Goal: Transaction & Acquisition: Purchase product/service

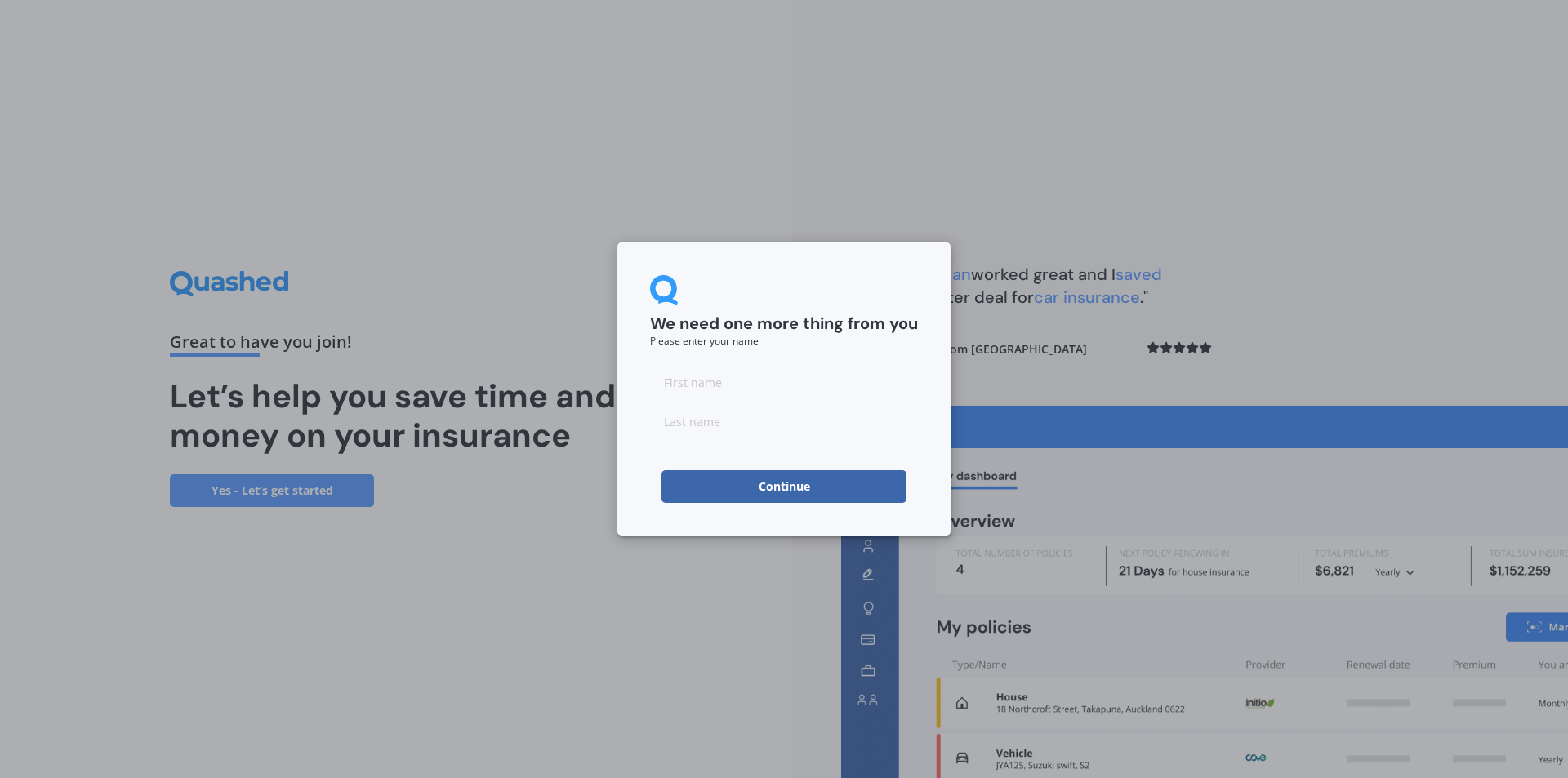
click at [691, 385] on input at bounding box center [784, 382] width 268 height 33
type input "[PERSON_NAME]"
click at [723, 422] on input at bounding box center [784, 421] width 268 height 33
type input "[PERSON_NAME]"
click at [754, 492] on button "Continue" at bounding box center [784, 486] width 245 height 33
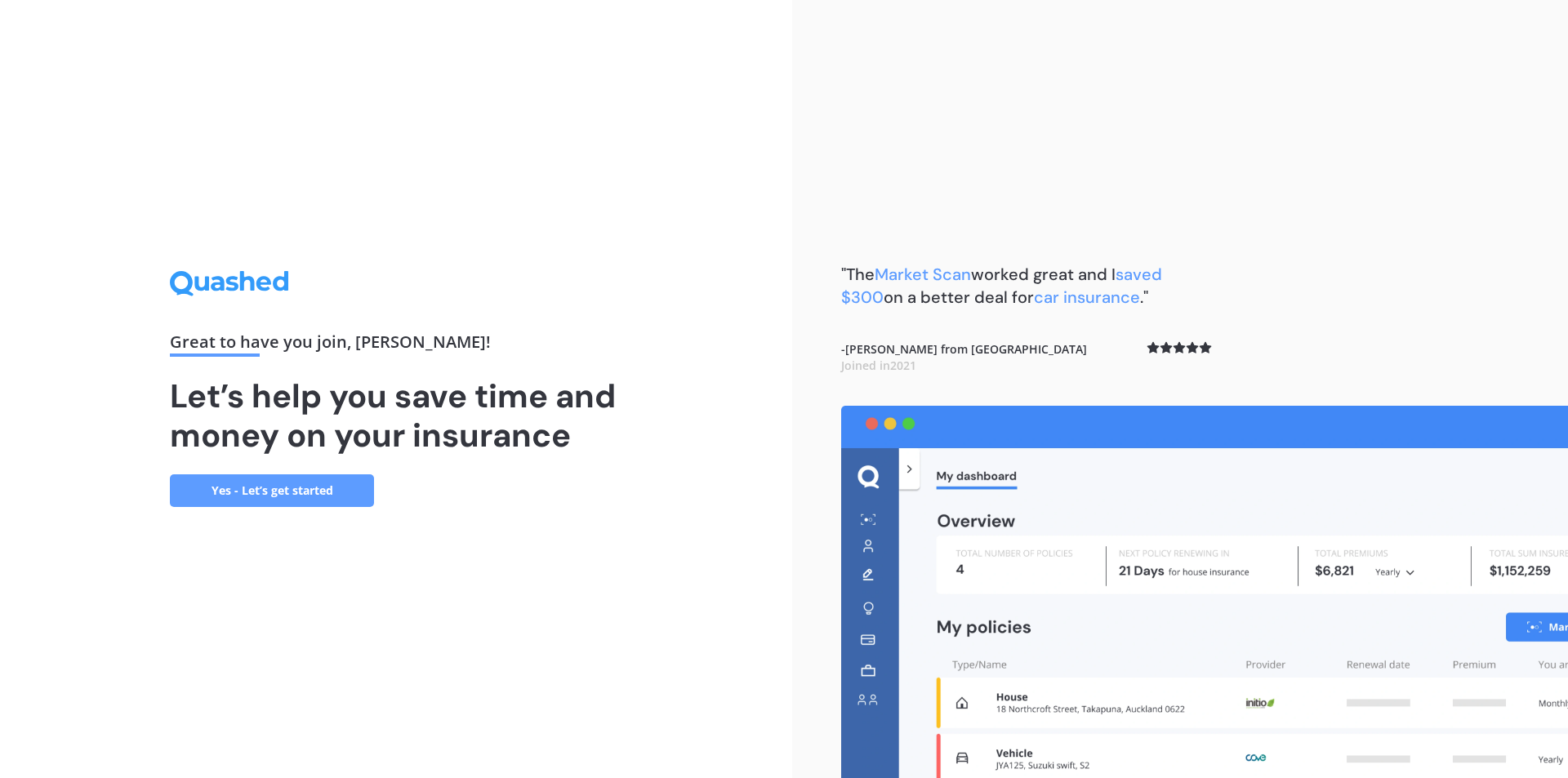
click at [267, 491] on link "Yes - Let’s get started" at bounding box center [272, 490] width 204 height 33
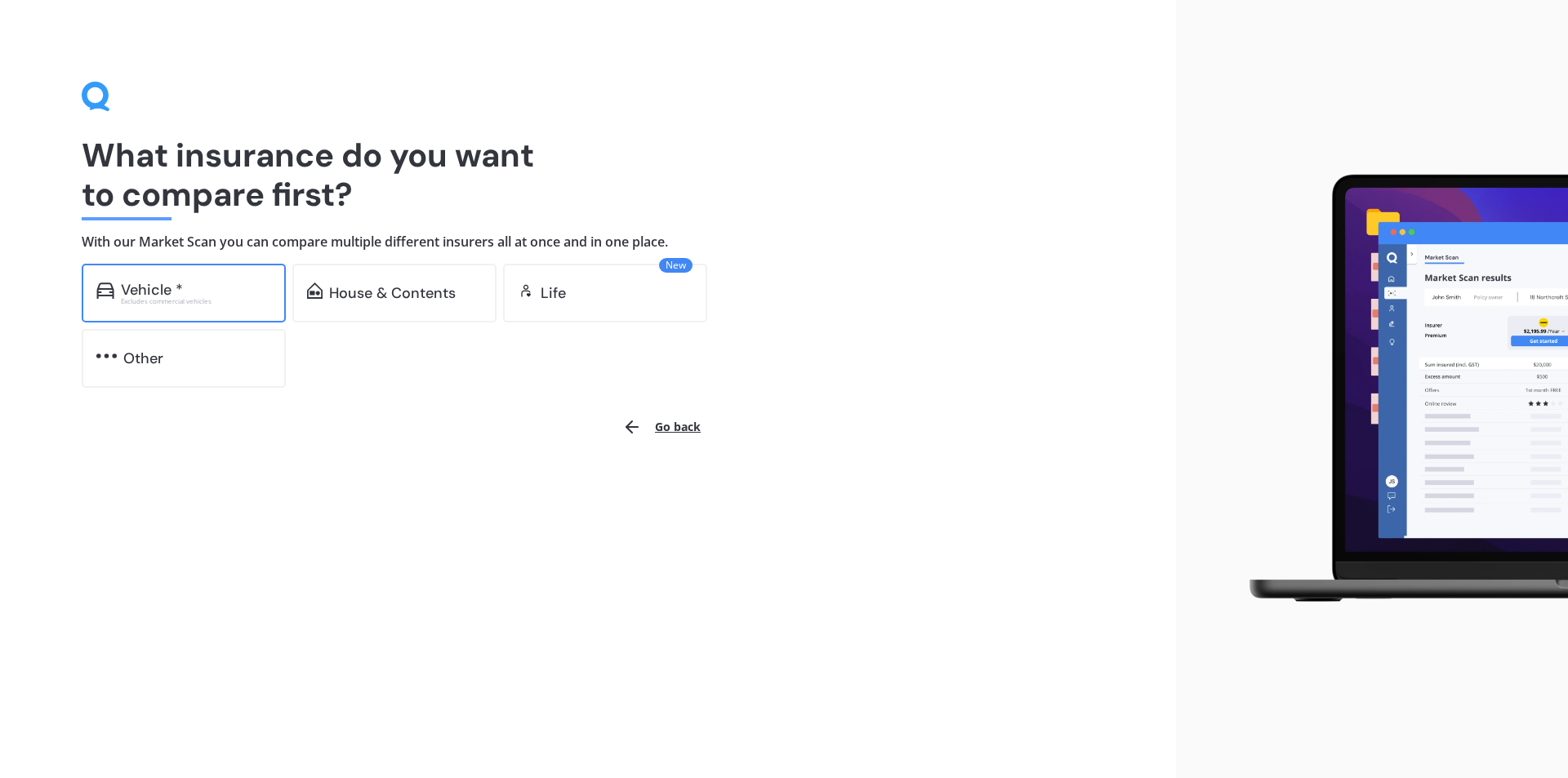
click at [212, 296] on div "Vehicle *" at bounding box center [196, 290] width 151 height 17
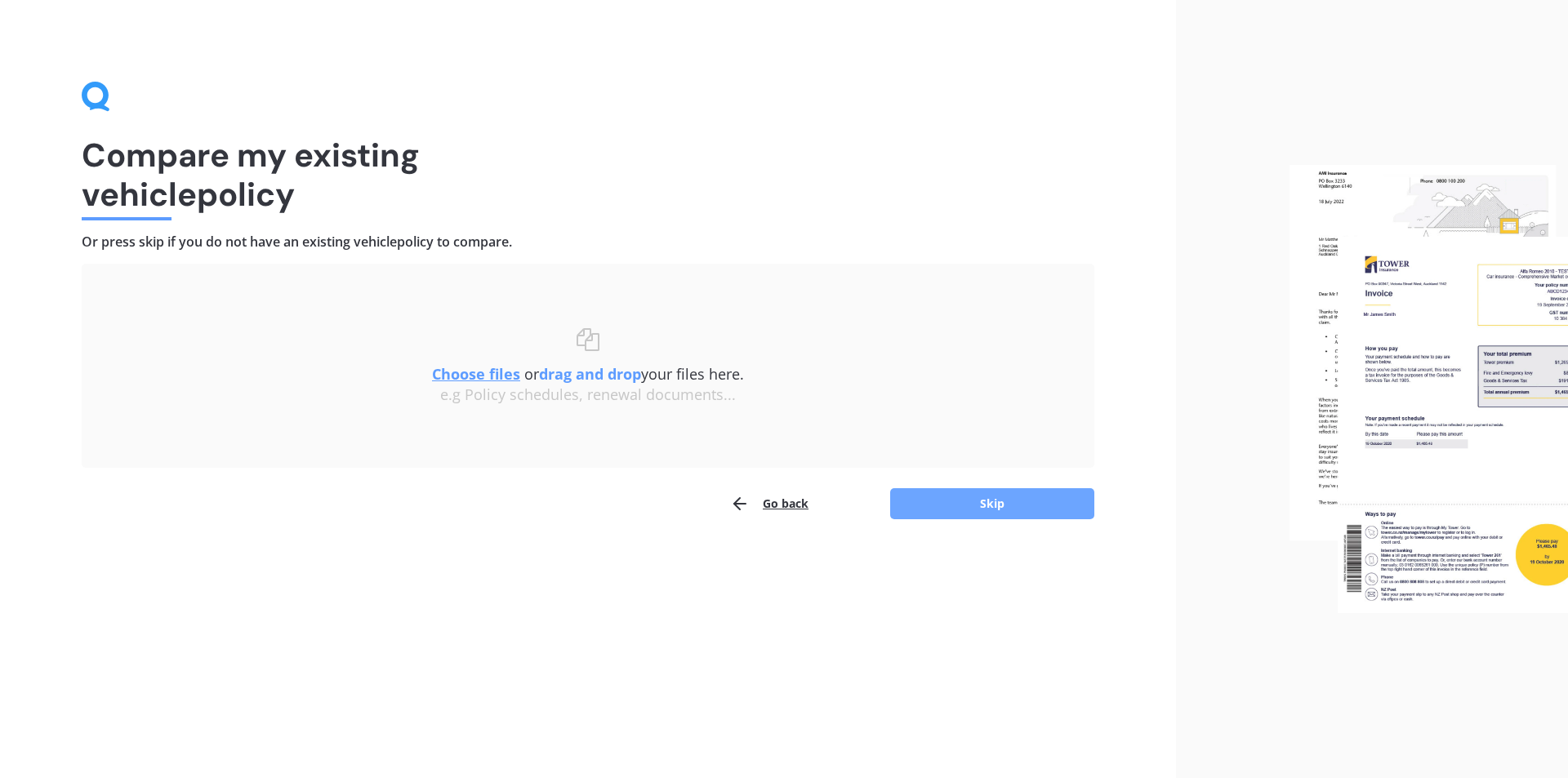
click at [1002, 508] on button "Skip" at bounding box center [992, 503] width 204 height 31
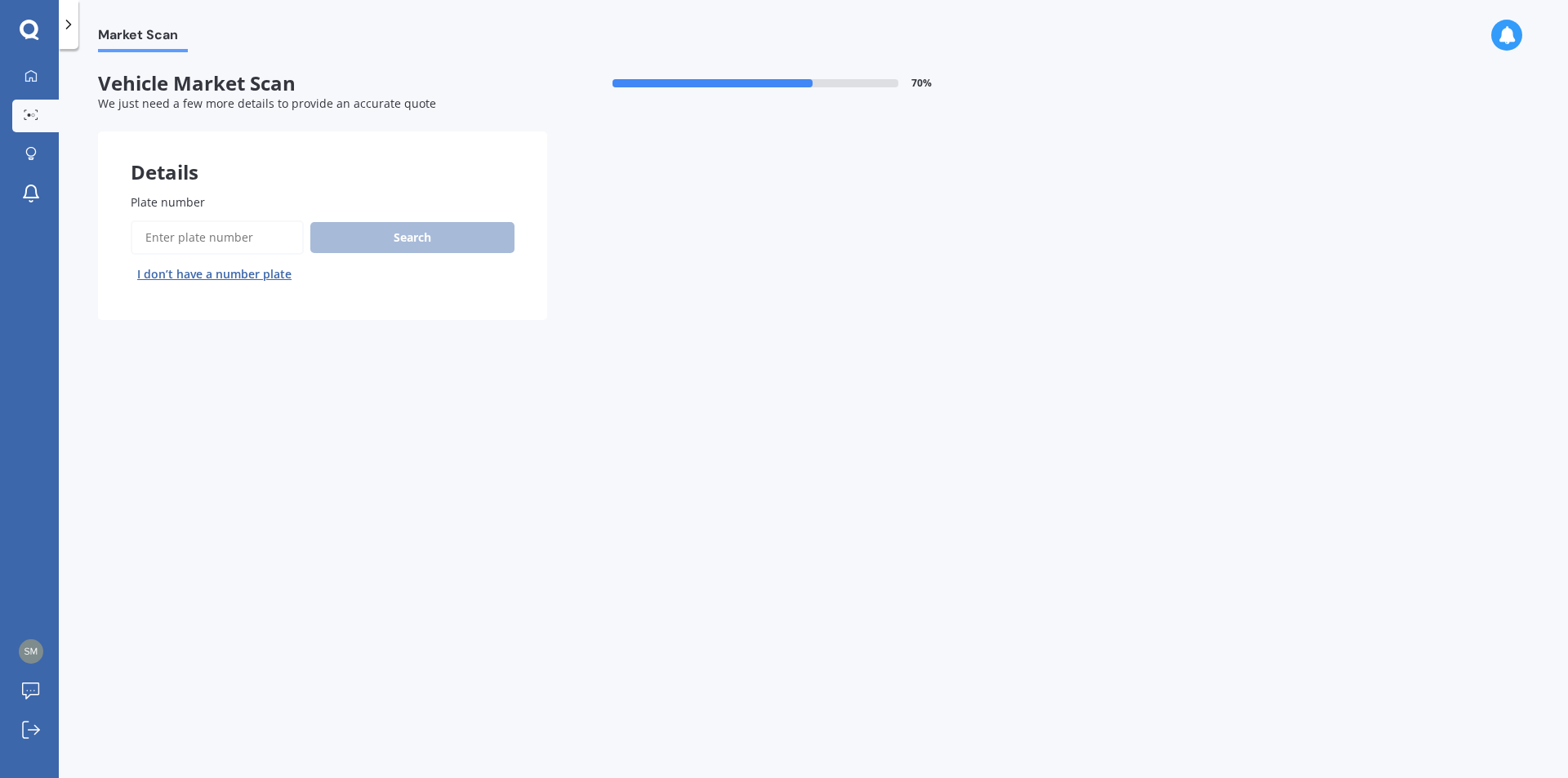
click at [202, 236] on input "Plate number" at bounding box center [217, 237] width 173 height 34
type input "QUQ231"
click at [395, 241] on button "Search" at bounding box center [412, 237] width 204 height 31
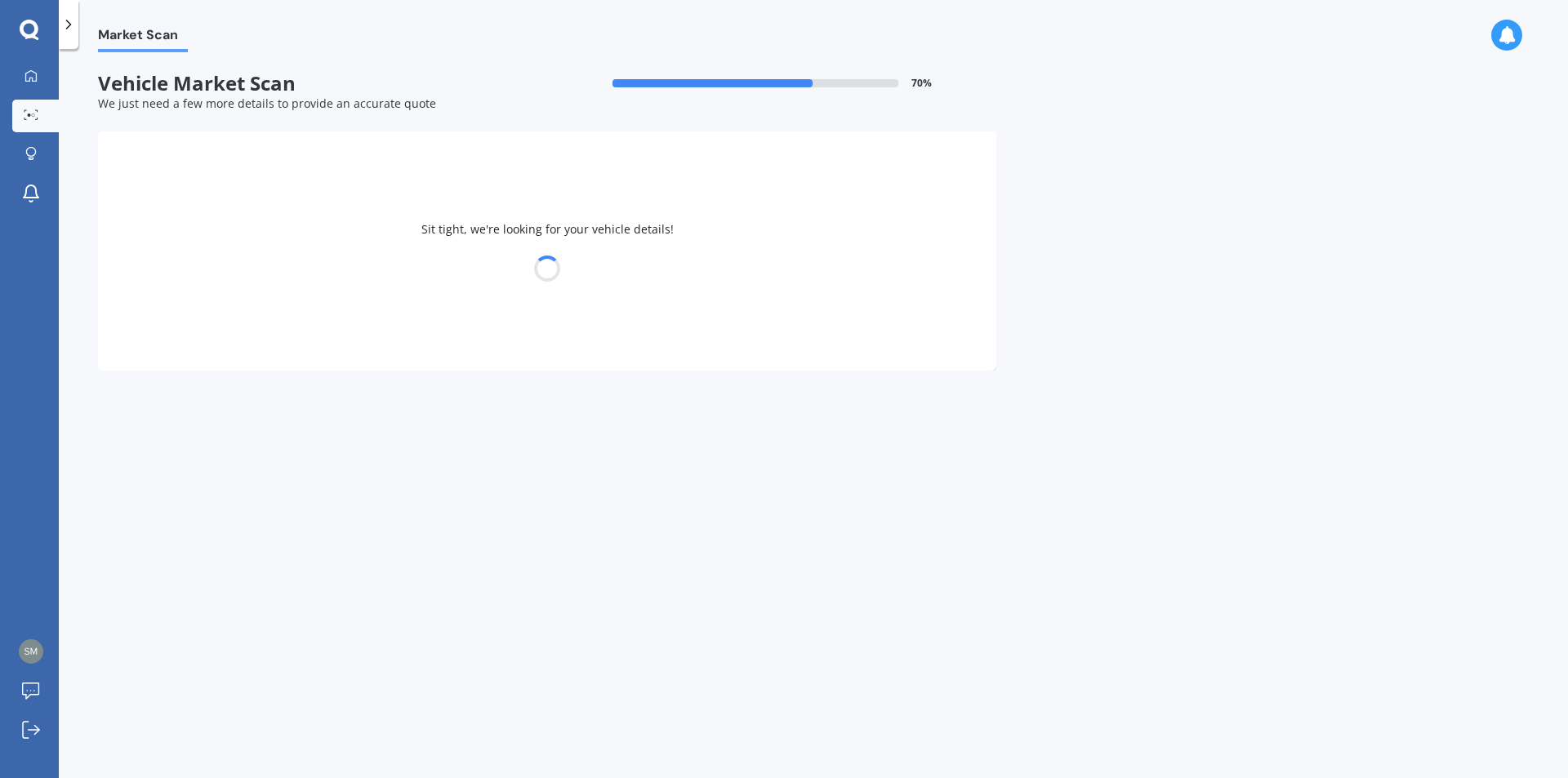
select select "FOTON"
select select "TUNLAND"
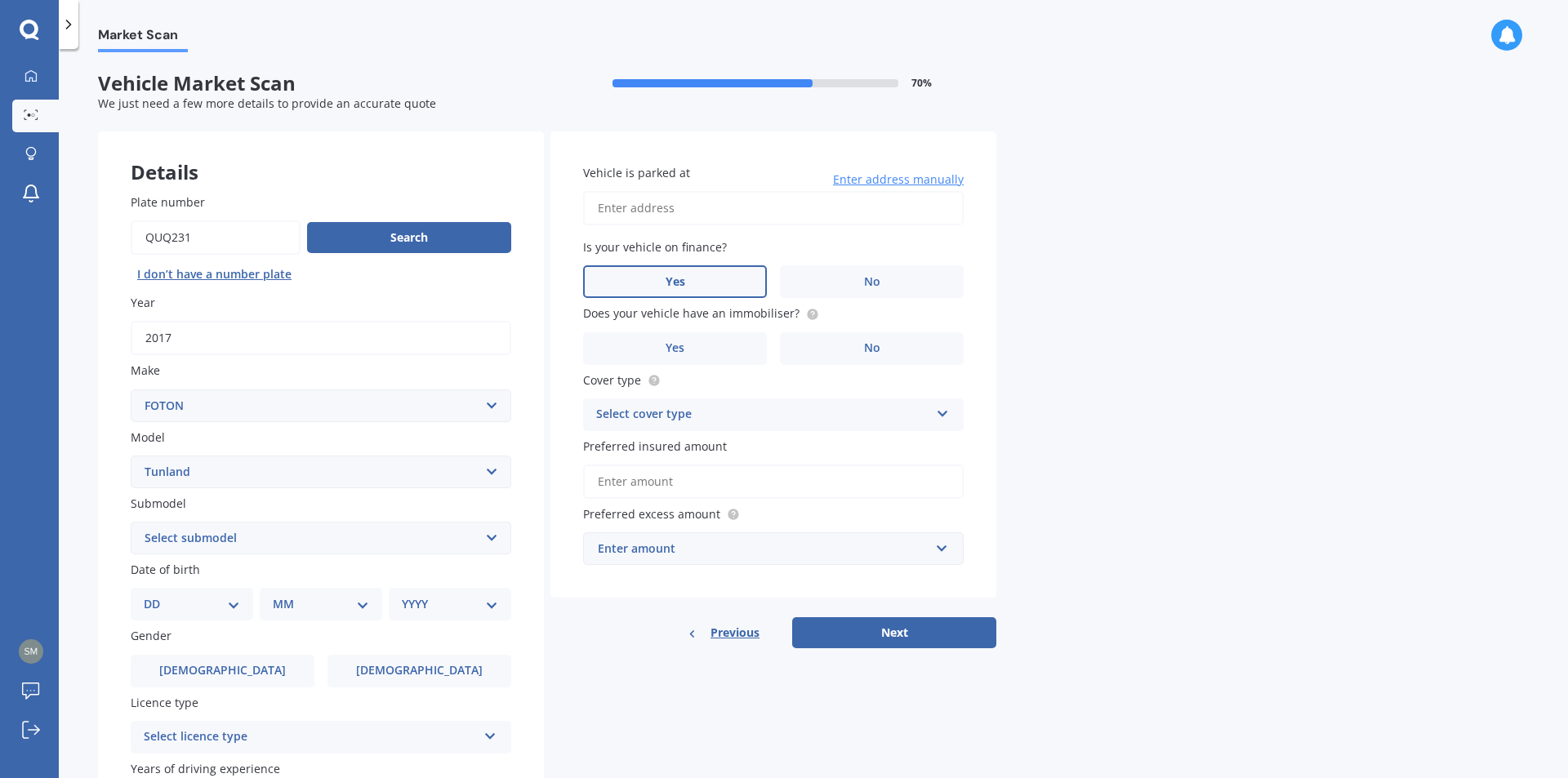
click at [711, 281] on label "Yes" at bounding box center [675, 281] width 184 height 33
click at [0, 0] on input "Yes" at bounding box center [0, 0] width 0 height 0
click at [853, 345] on label "No" at bounding box center [872, 348] width 184 height 33
click at [0, 0] on input "No" at bounding box center [0, 0] width 0 height 0
click at [943, 414] on icon at bounding box center [943, 411] width 14 height 11
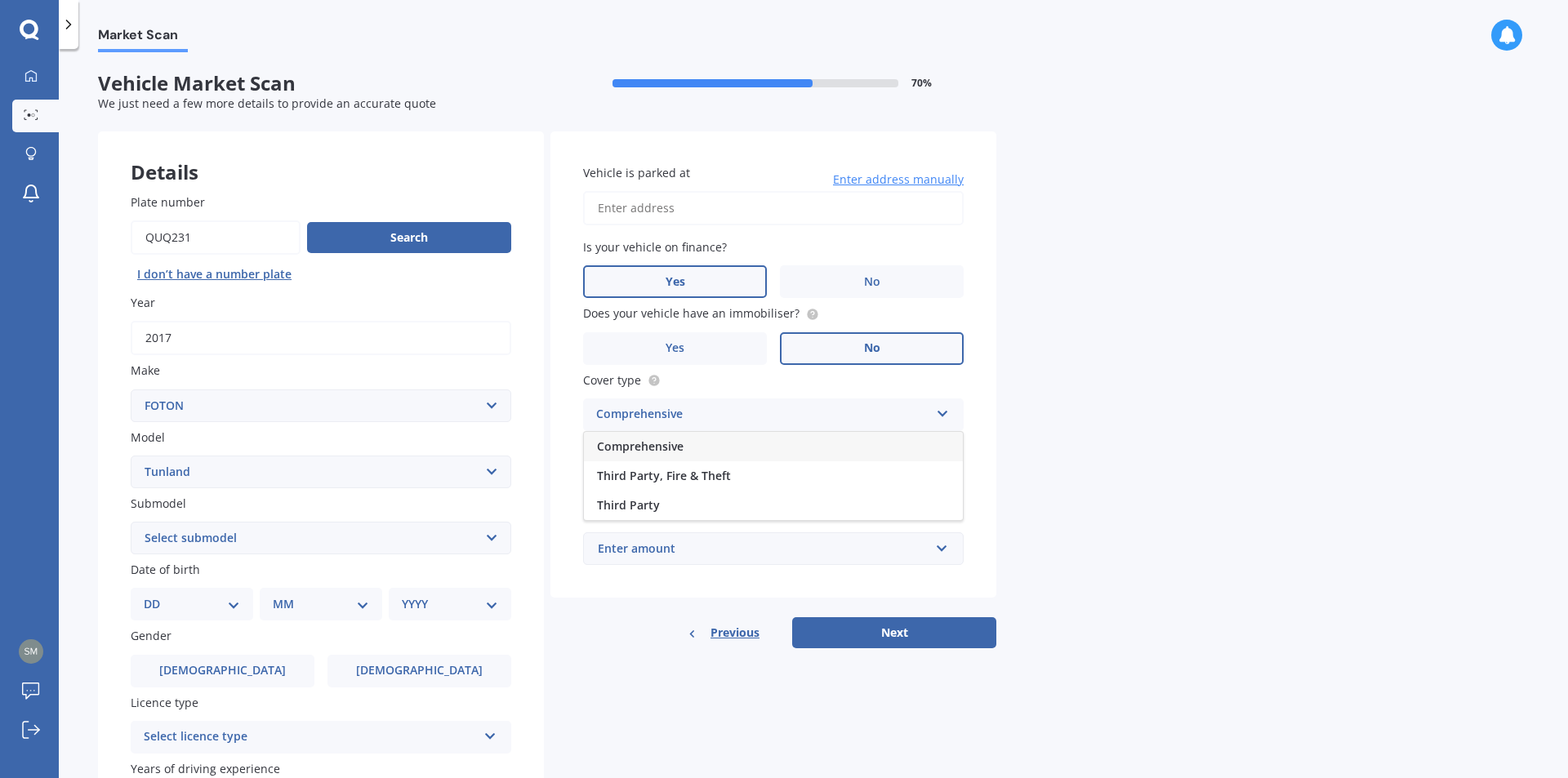
click at [884, 450] on div "Comprehensive" at bounding box center [774, 446] width 379 height 29
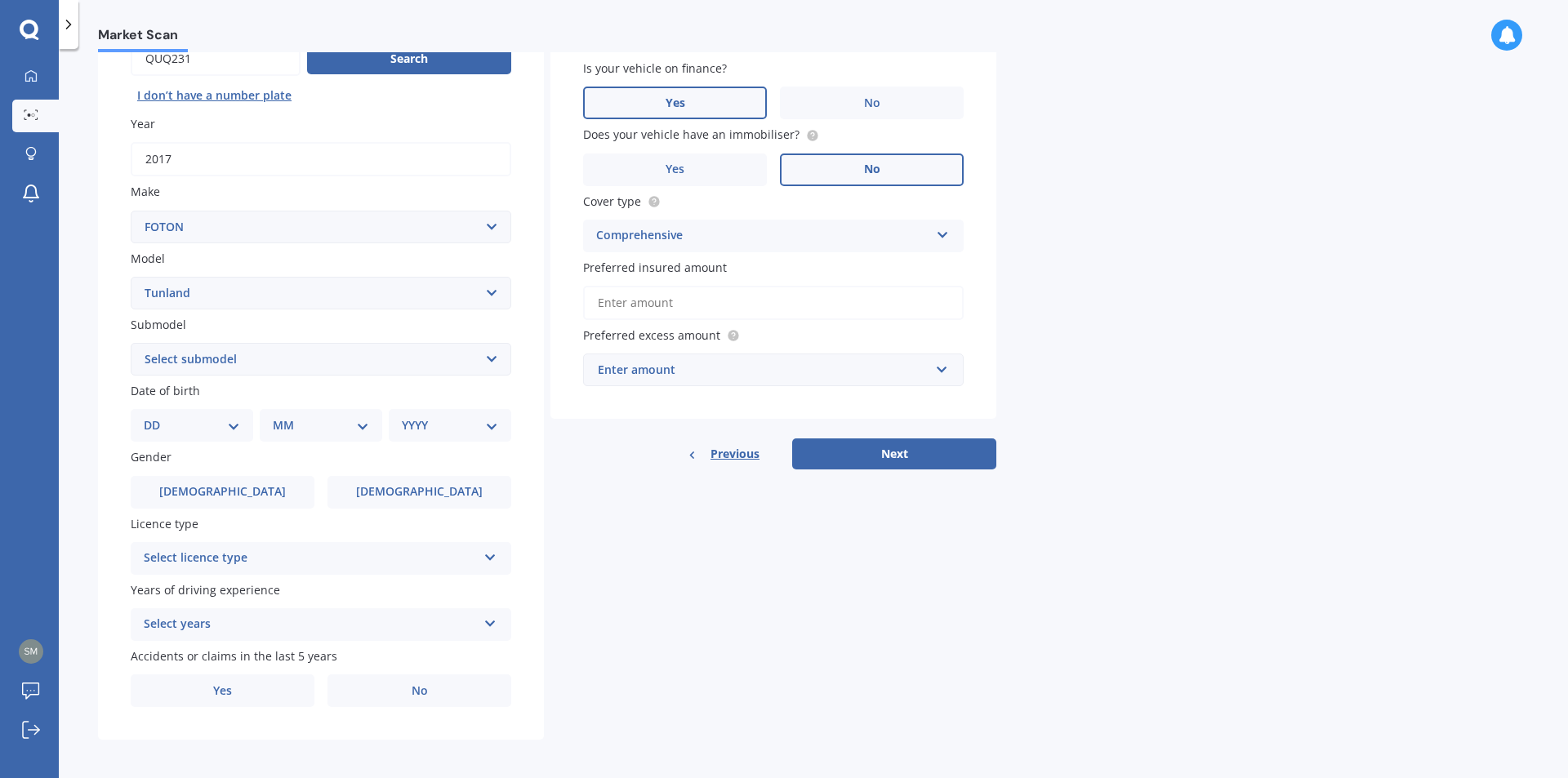
scroll to position [183, 0]
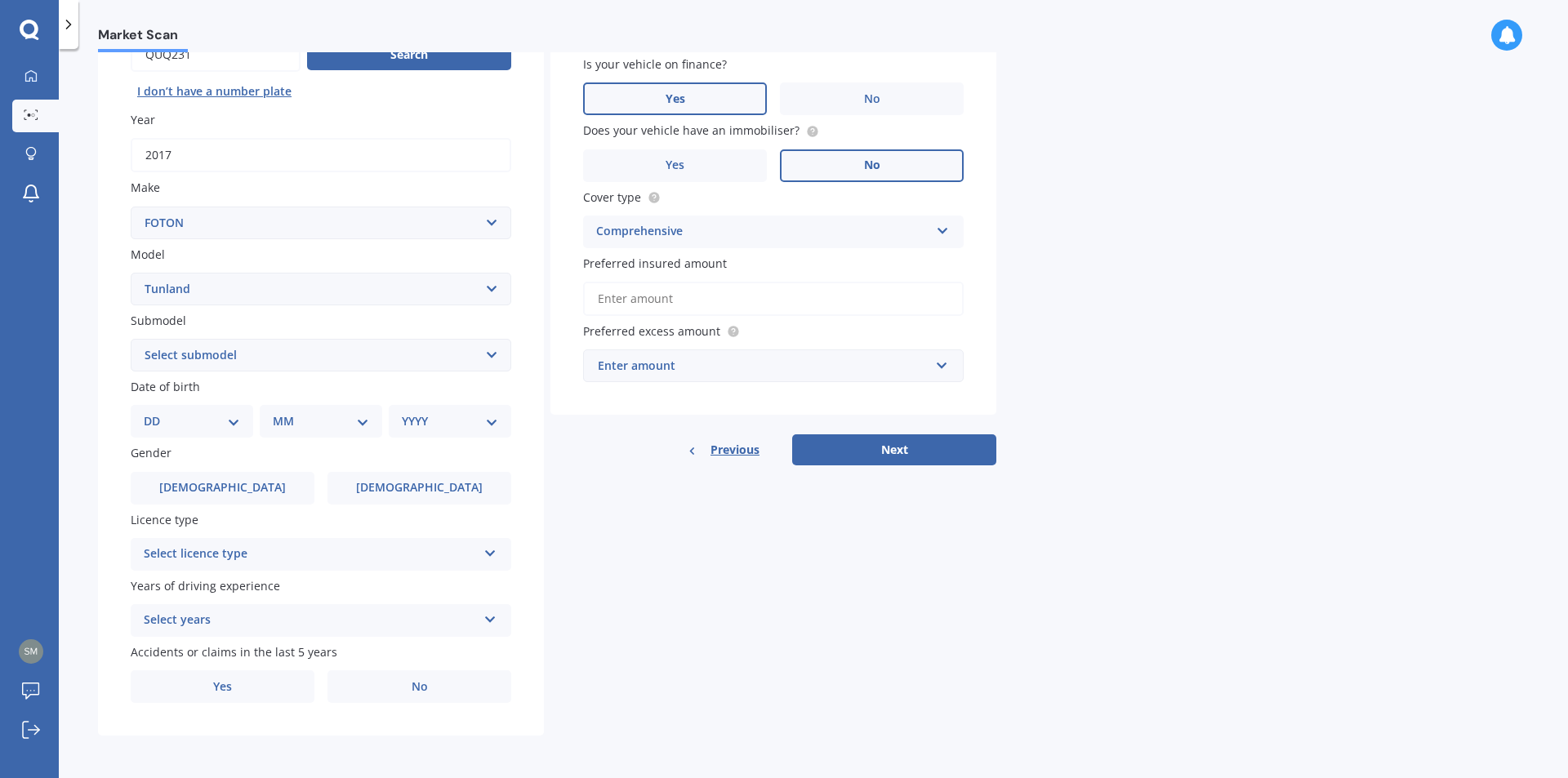
click at [241, 420] on div "DD 01 02 03 04 05 06 07 08 09 10 11 12 13 14 15 16 17 18 19 20 21 22 23 24 25 2…" at bounding box center [191, 421] width 123 height 33
click at [238, 421] on select "DD 01 02 03 04 05 06 07 08 09 10 11 12 13 14 15 16 17 18 19 20 21 22 23 24 25 2…" at bounding box center [191, 421] width 96 height 18
select select "17"
click at [157, 412] on select "DD 01 02 03 04 05 06 07 08 09 10 11 12 13 14 15 16 17 18 19 20 21 22 23 24 25 2…" at bounding box center [191, 421] width 96 height 18
click at [360, 419] on select "MM 01 02 03 04 05 06 07 08 09 10 11 12" at bounding box center [324, 421] width 90 height 18
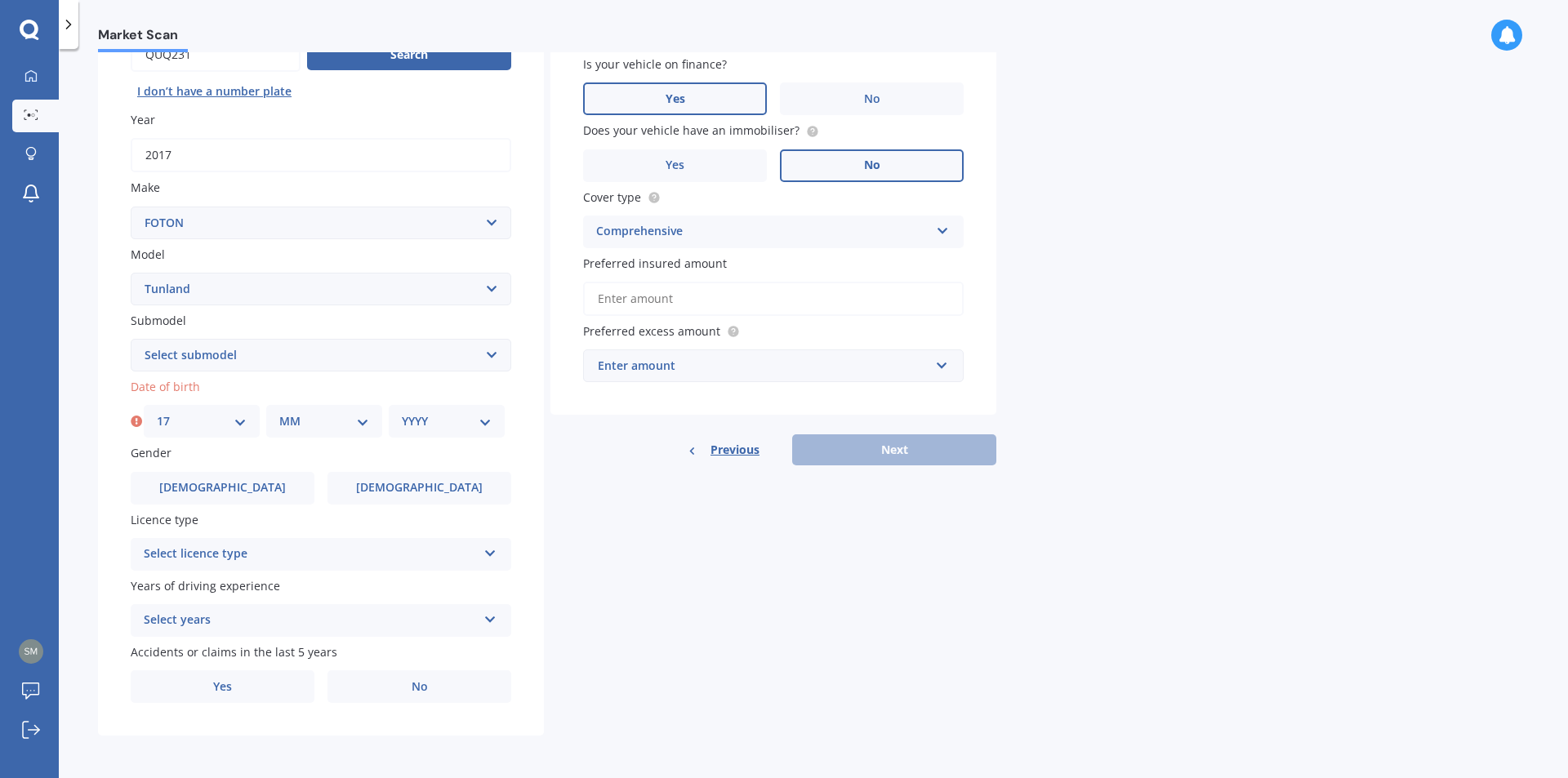
select select "05"
click at [279, 412] on select "MM 01 02 03 04 05 06 07 08 09 10 11 12" at bounding box center [324, 421] width 90 height 18
click at [485, 419] on select "YYYY 2025 2024 2023 2022 2021 2020 2019 2018 2017 2016 2015 2014 2013 2012 2011…" at bounding box center [447, 421] width 90 height 18
select select "1963"
click at [402, 412] on select "YYYY 2025 2024 2023 2022 2021 2020 2019 2018 2017 2016 2015 2014 2013 2012 2011…" at bounding box center [447, 421] width 90 height 18
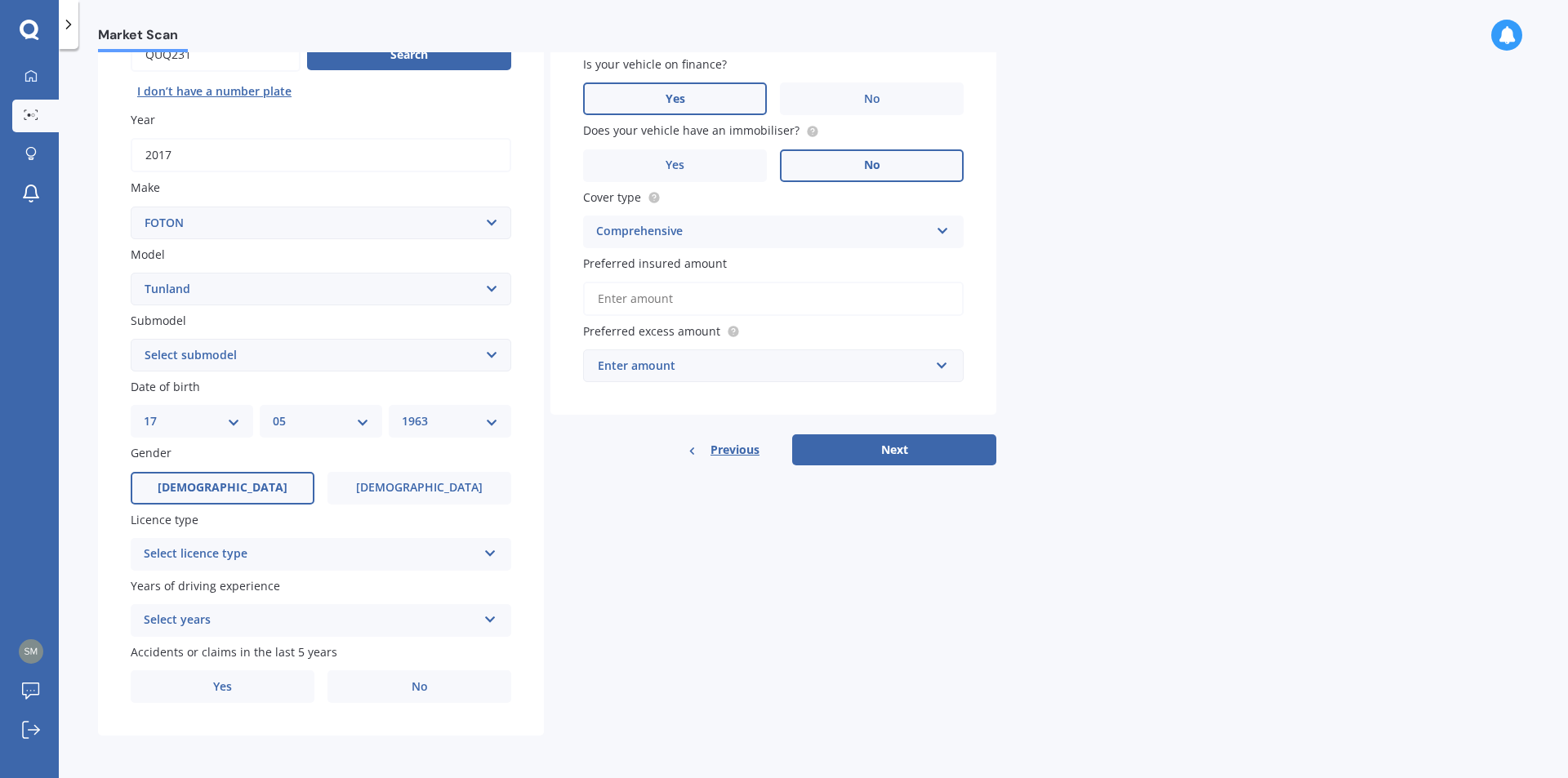
click at [212, 485] on span "[DEMOGRAPHIC_DATA]" at bounding box center [222, 488] width 130 height 14
click at [0, 0] on input "[DEMOGRAPHIC_DATA]" at bounding box center [0, 0] width 0 height 0
click at [492, 549] on icon at bounding box center [491, 550] width 14 height 11
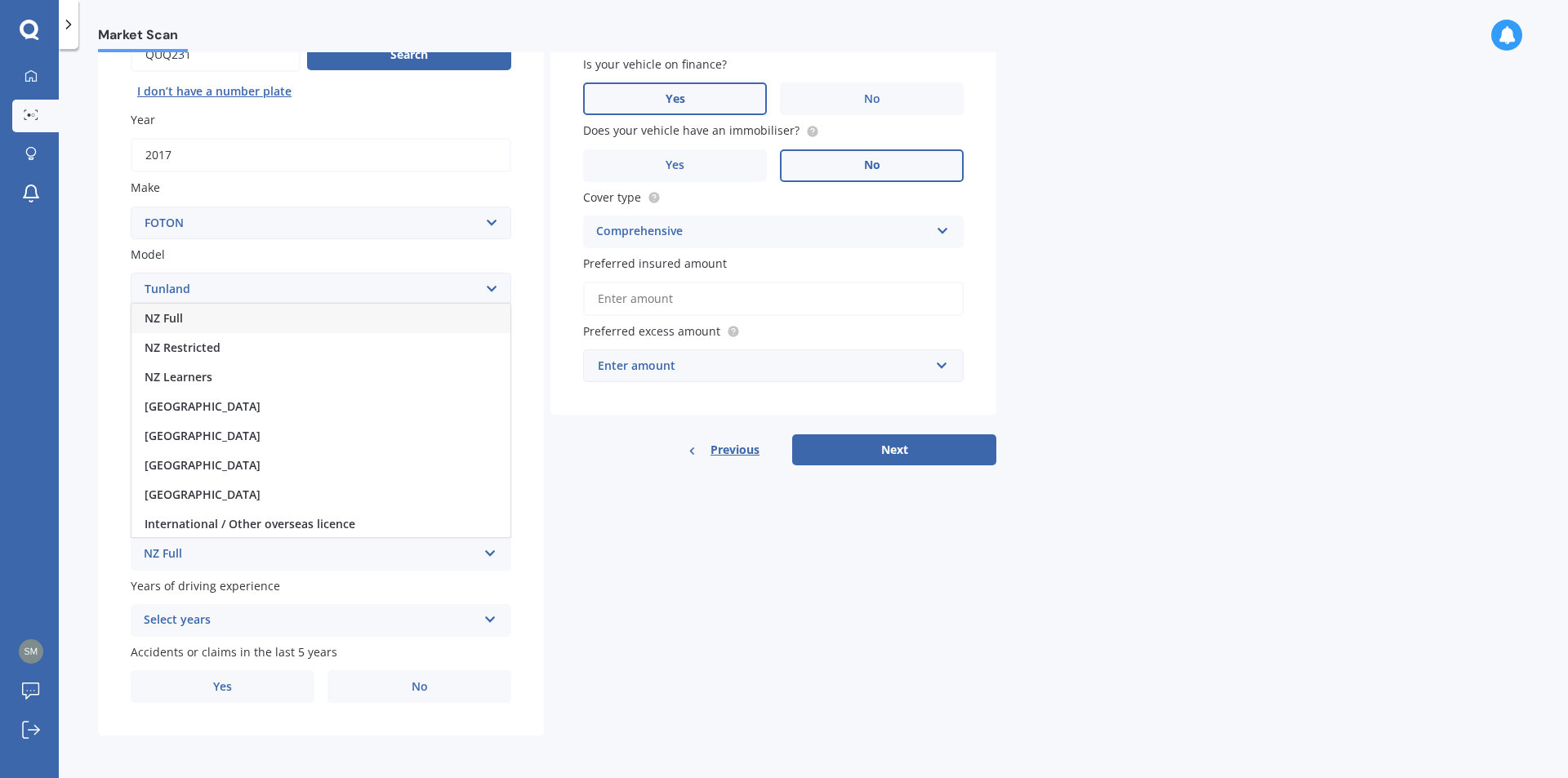
click at [173, 315] on span "NZ Full" at bounding box center [164, 318] width 39 height 16
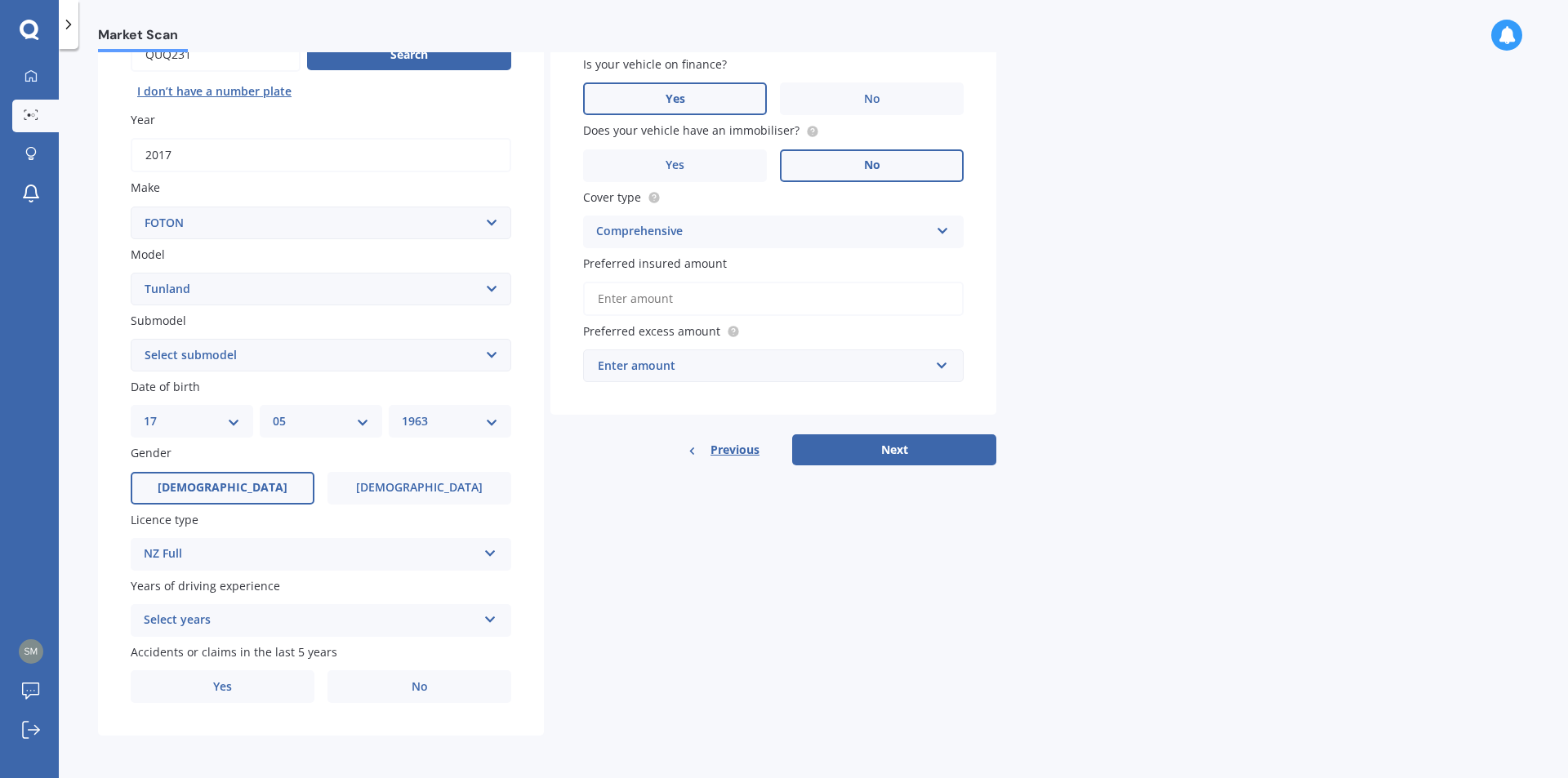
click at [492, 619] on icon at bounding box center [491, 616] width 14 height 11
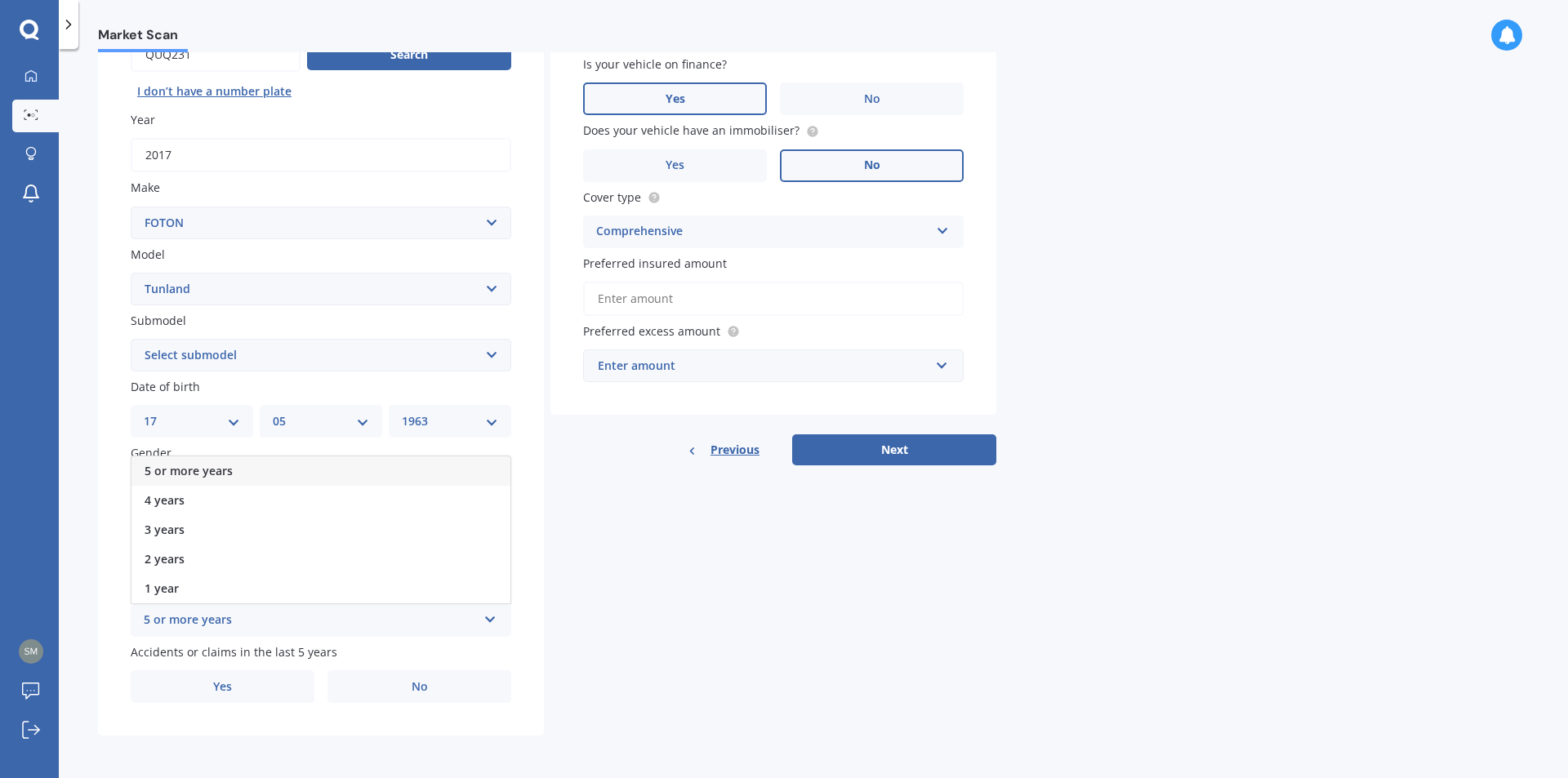
click at [321, 470] on div "5 or more years" at bounding box center [321, 471] width 379 height 29
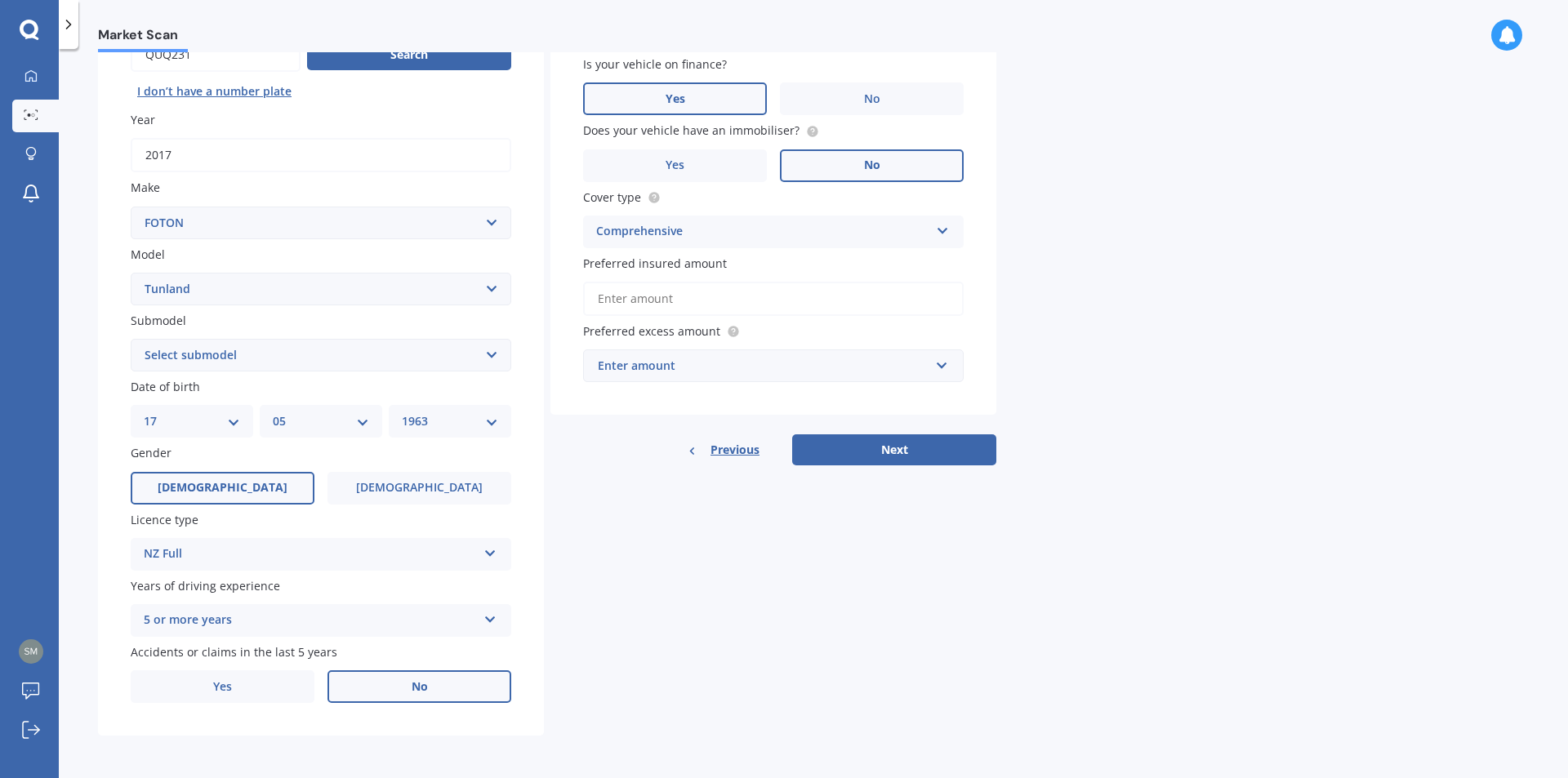
click at [406, 690] on label "No" at bounding box center [420, 686] width 184 height 33
click at [0, 0] on input "No" at bounding box center [0, 0] width 0 height 0
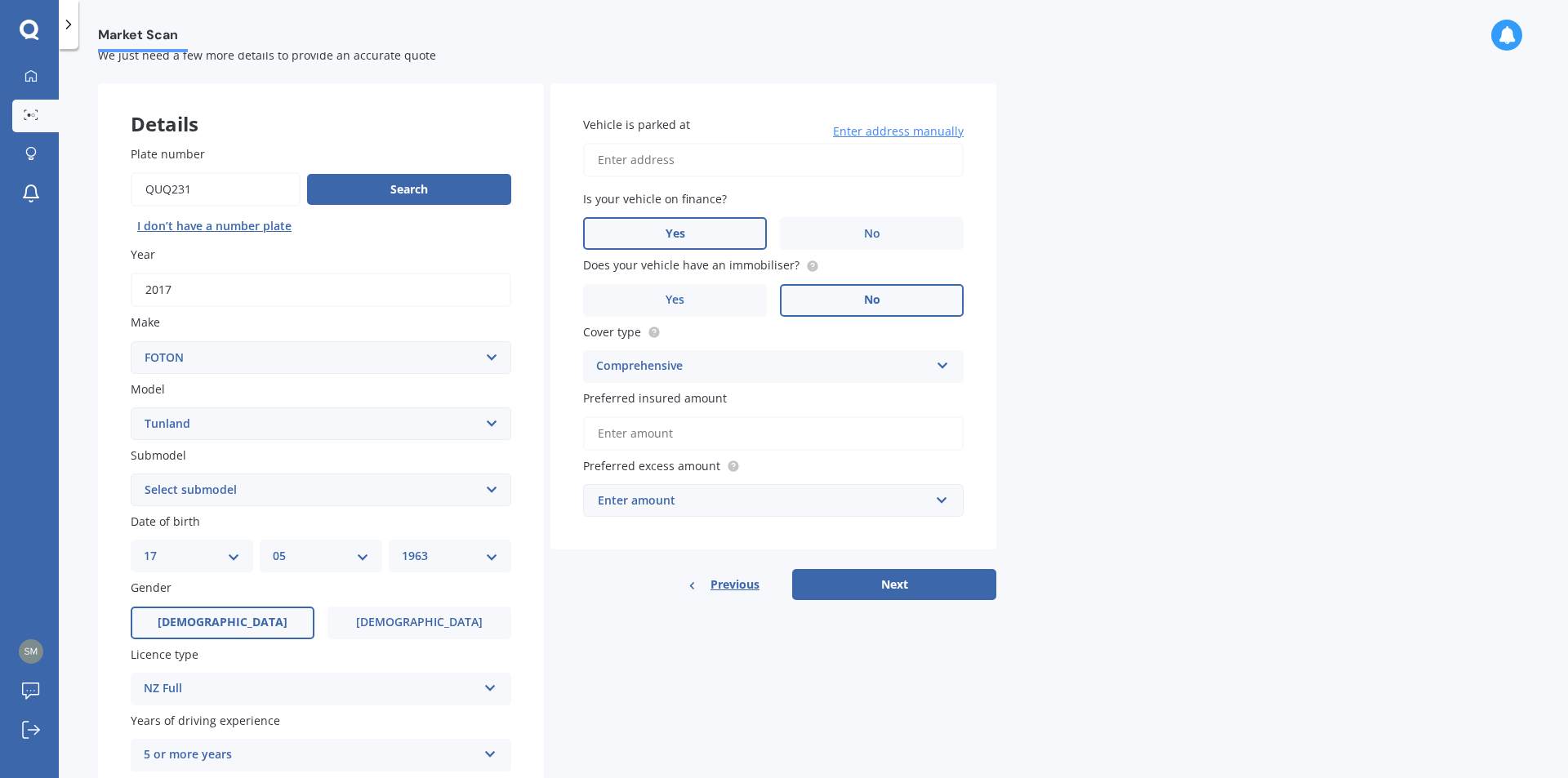
scroll to position [0, 0]
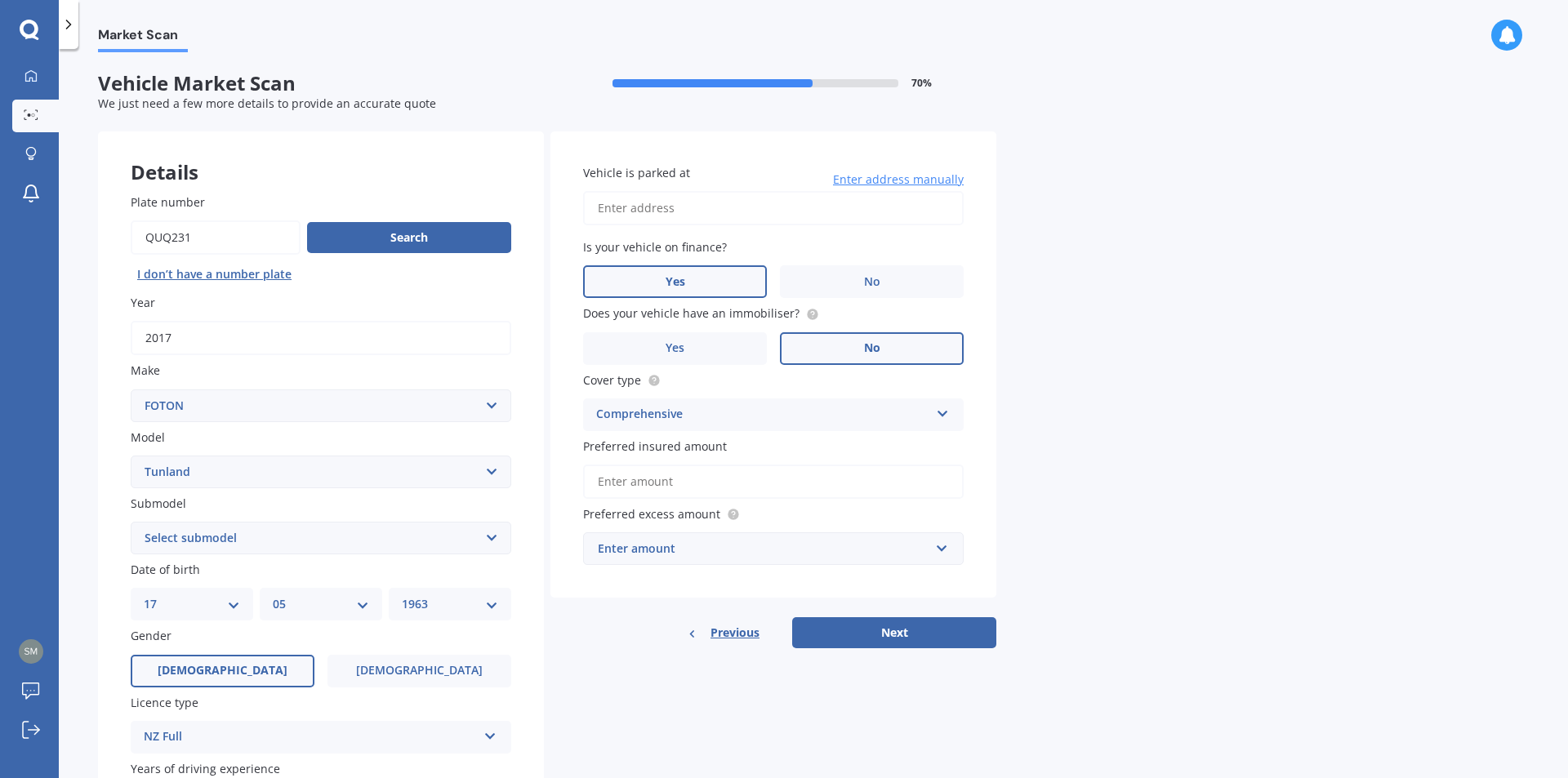
click at [620, 201] on input "Vehicle is parked at" at bounding box center [774, 208] width 381 height 34
type input "[STREET_ADDRESS]"
click at [944, 414] on icon at bounding box center [943, 411] width 14 height 11
click at [940, 547] on input "text" at bounding box center [768, 548] width 366 height 31
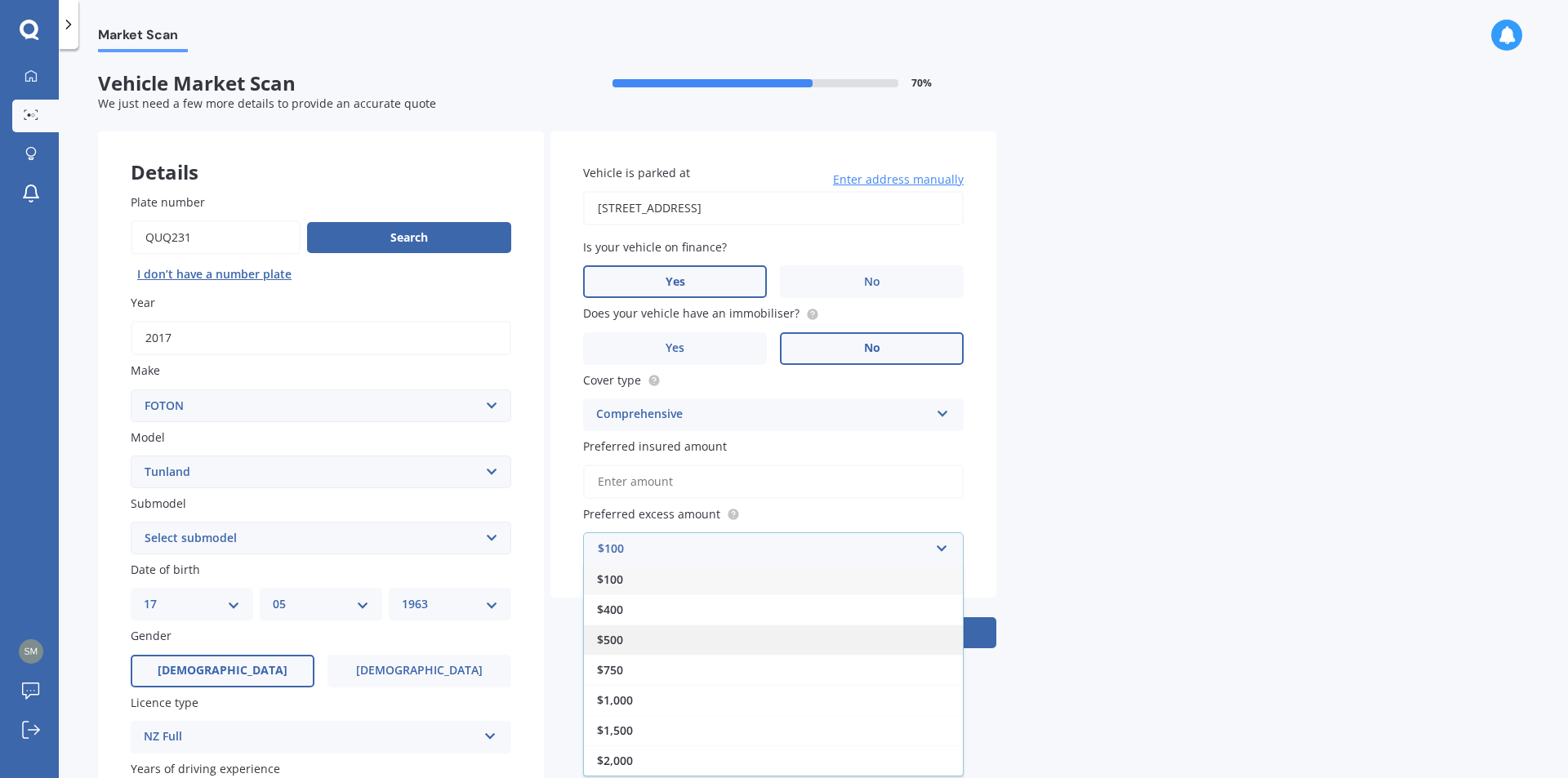
click at [616, 641] on span "$500" at bounding box center [610, 640] width 26 height 16
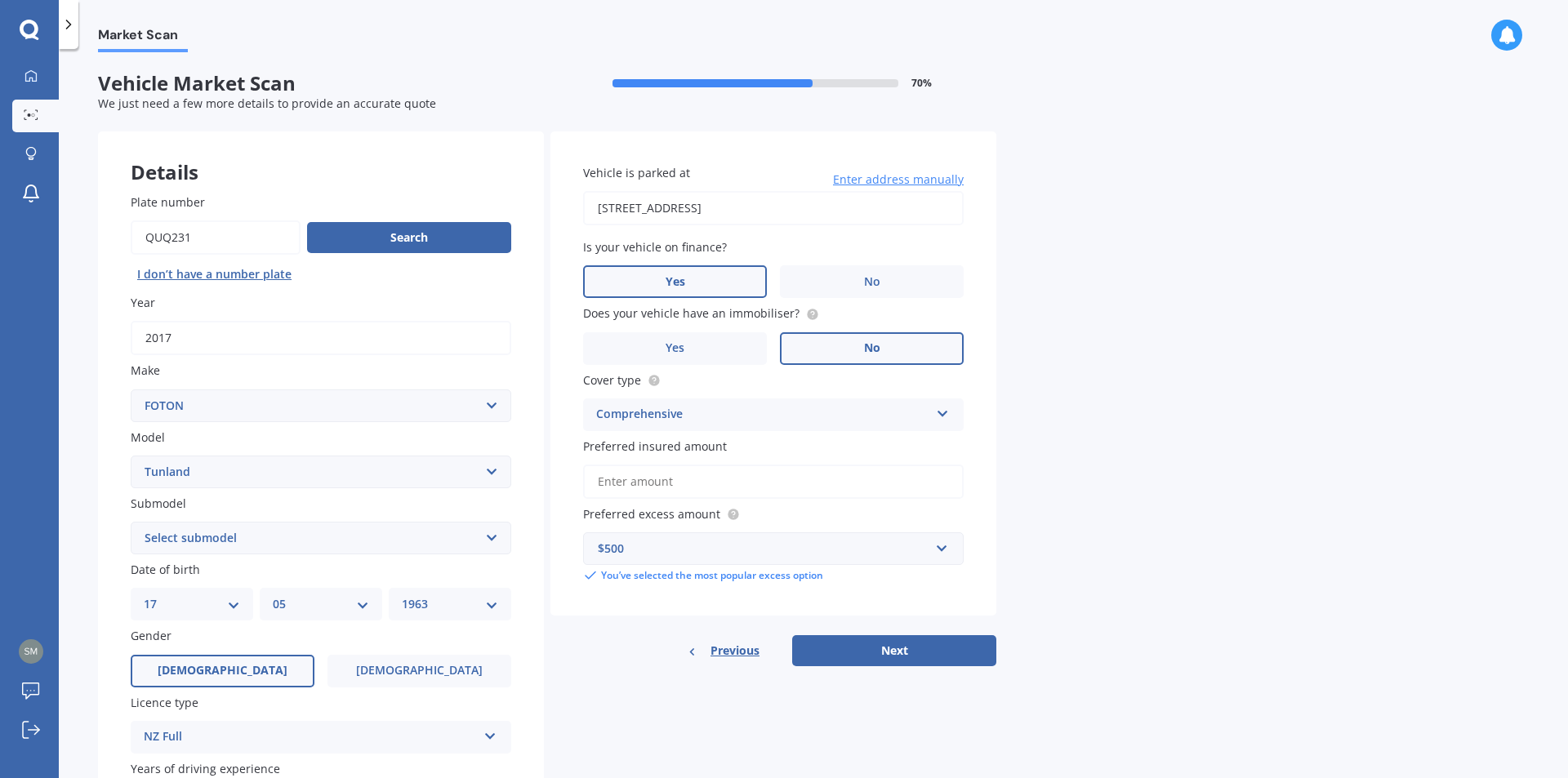
click at [604, 482] on input "Preferred insured amount" at bounding box center [774, 481] width 381 height 34
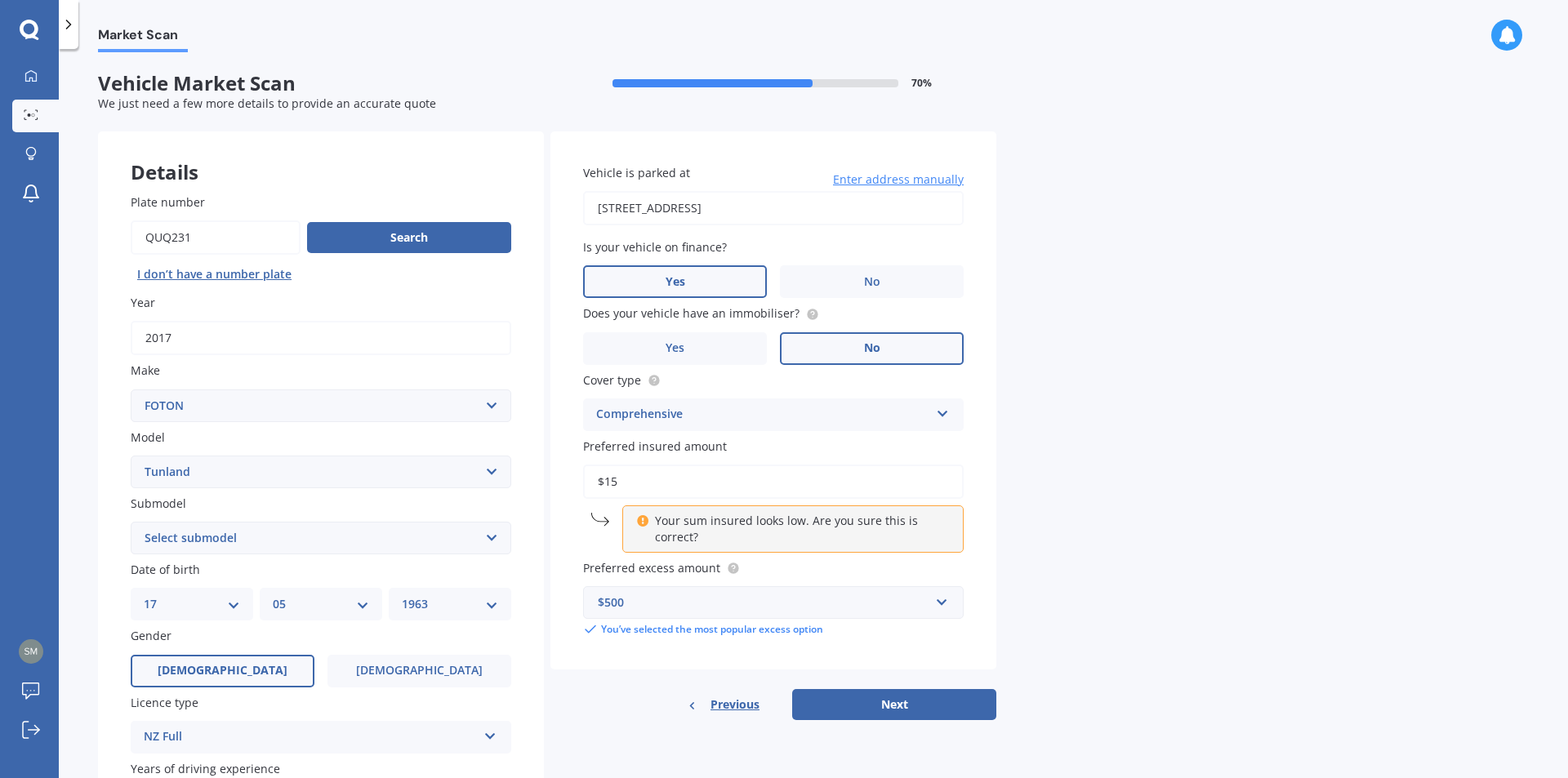
type input "$1"
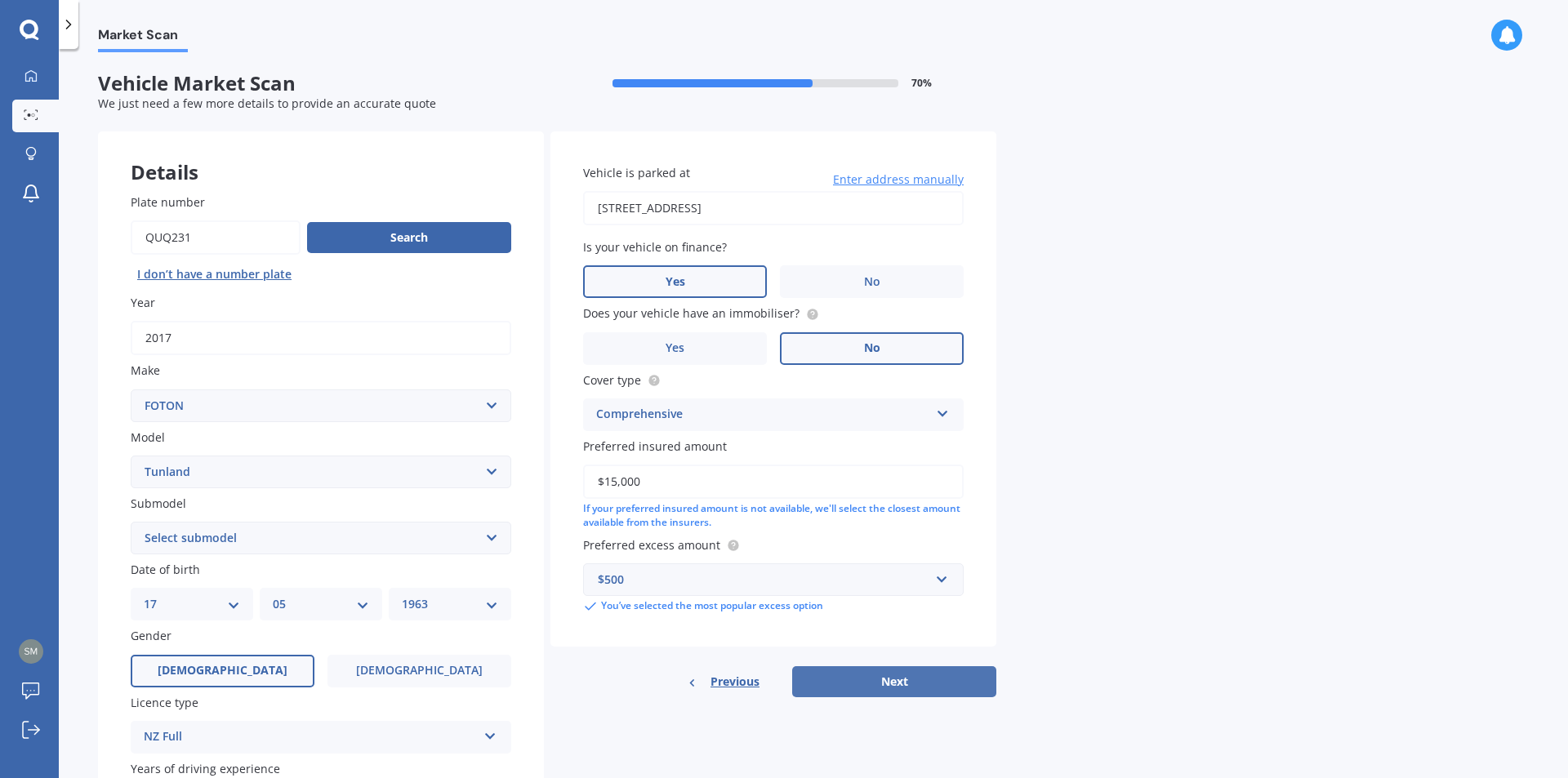
type input "$15,000"
click at [850, 686] on button "Next" at bounding box center [895, 681] width 204 height 31
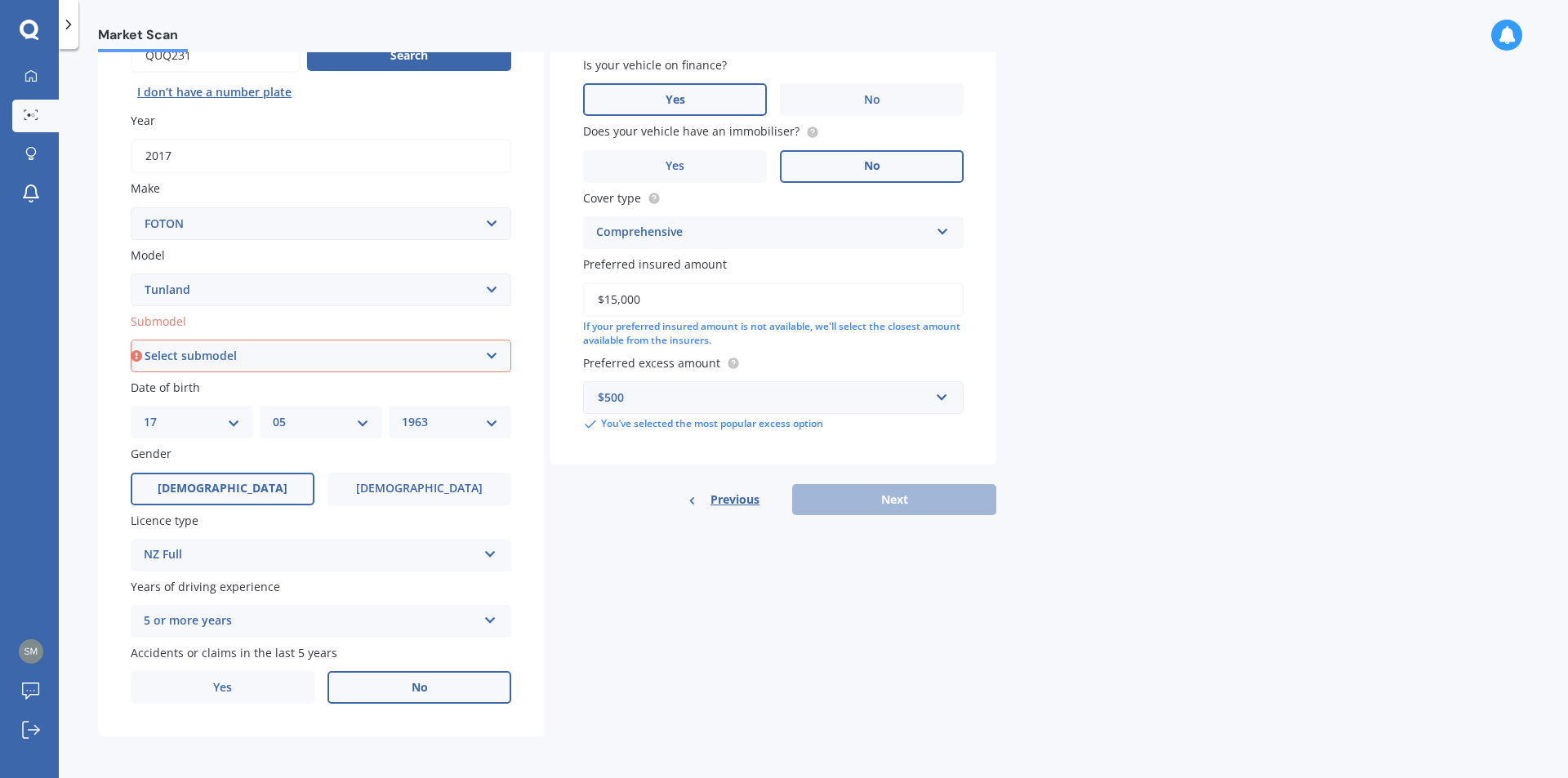
scroll to position [183, 0]
click at [492, 358] on select "Select submodel Diesel Dual Cab" at bounding box center [321, 355] width 381 height 33
select select "DUAL CAB"
click at [130, 339] on select "Select submodel Diesel Dual Cab" at bounding box center [321, 355] width 381 height 33
click at [895, 493] on button "Next" at bounding box center [895, 499] width 204 height 31
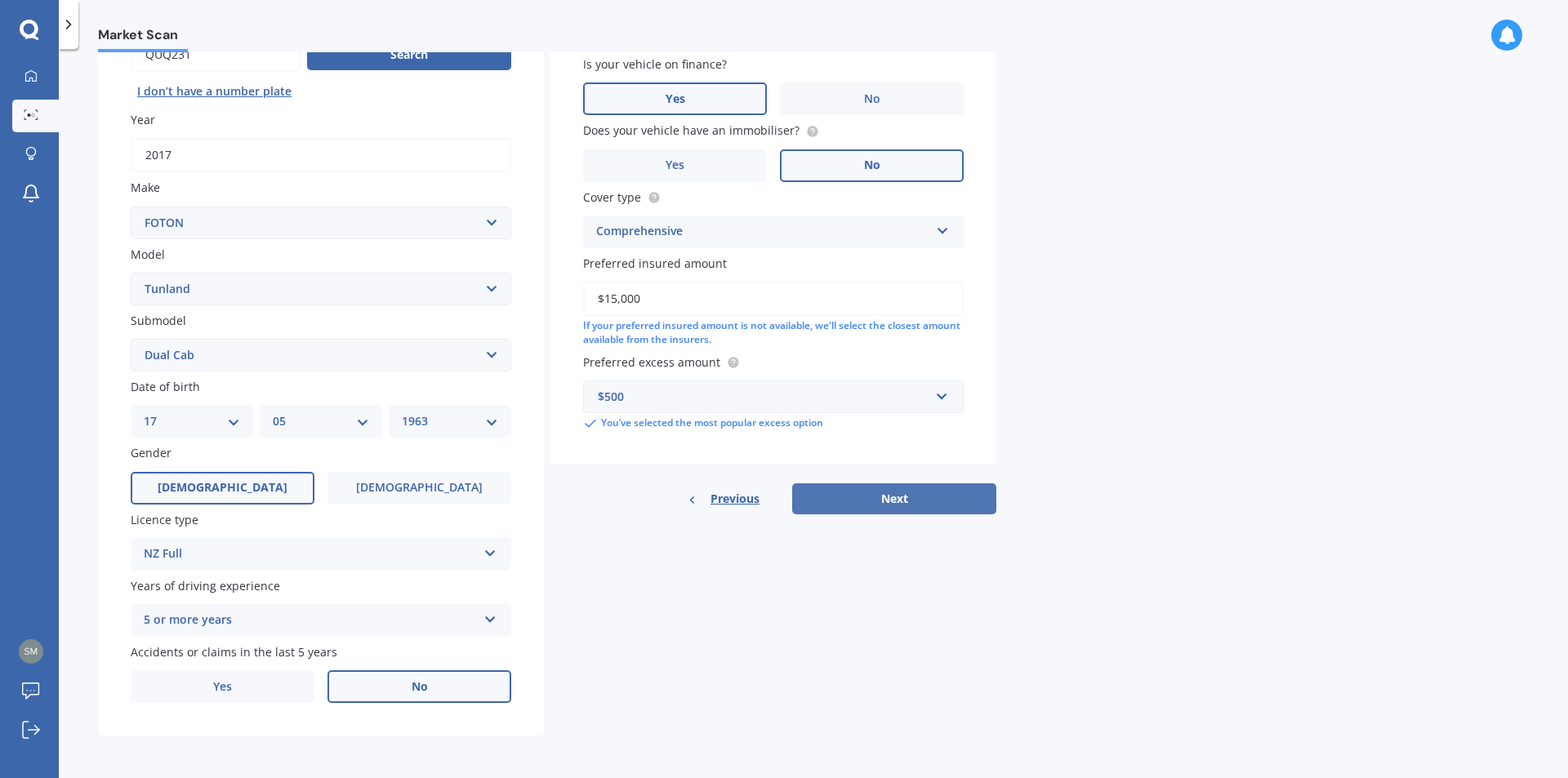
select select "17"
select select "05"
select select "1963"
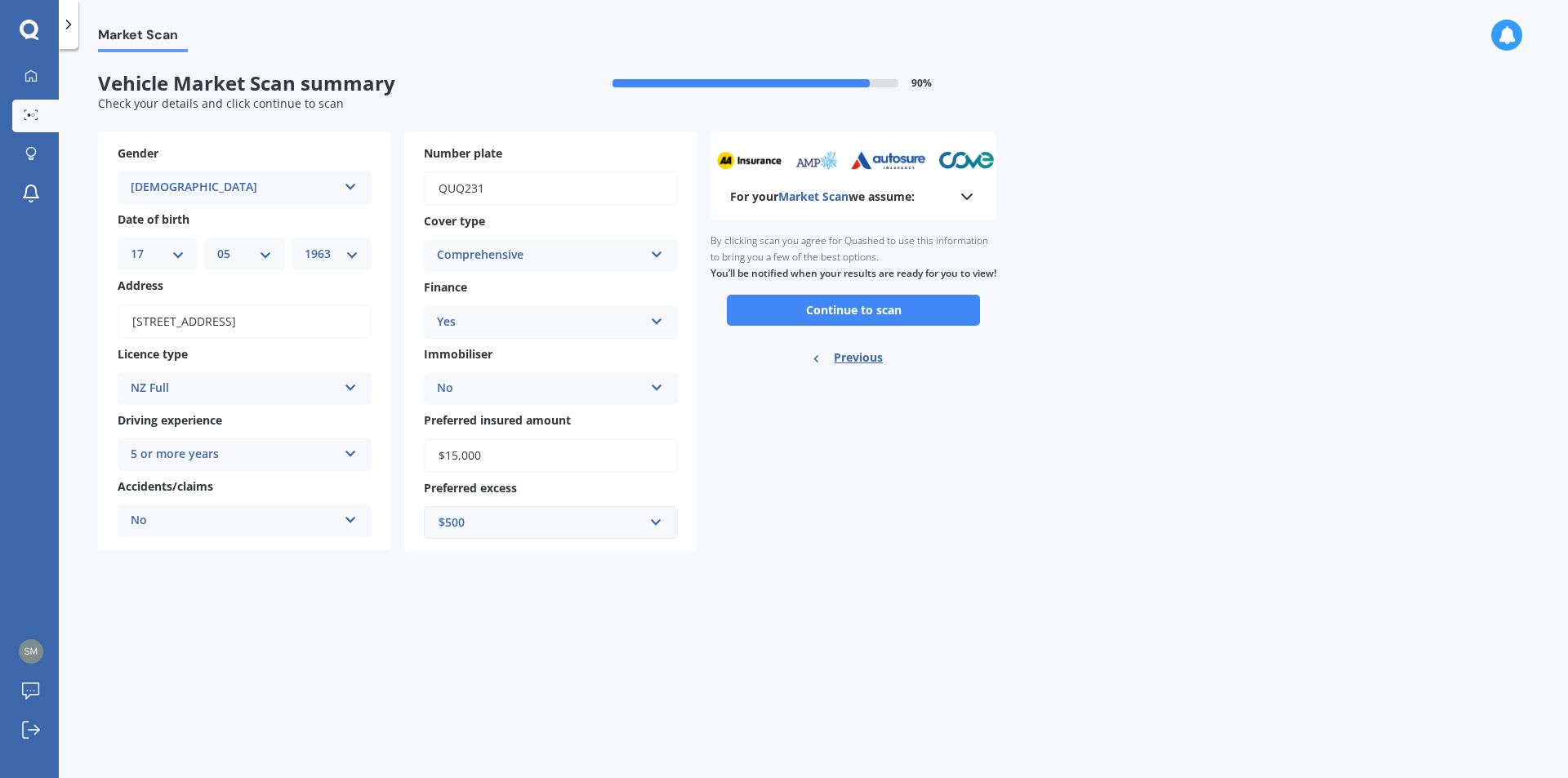
scroll to position [0, 0]
click at [864, 326] on button "Continue to scan" at bounding box center [853, 310] width 253 height 31
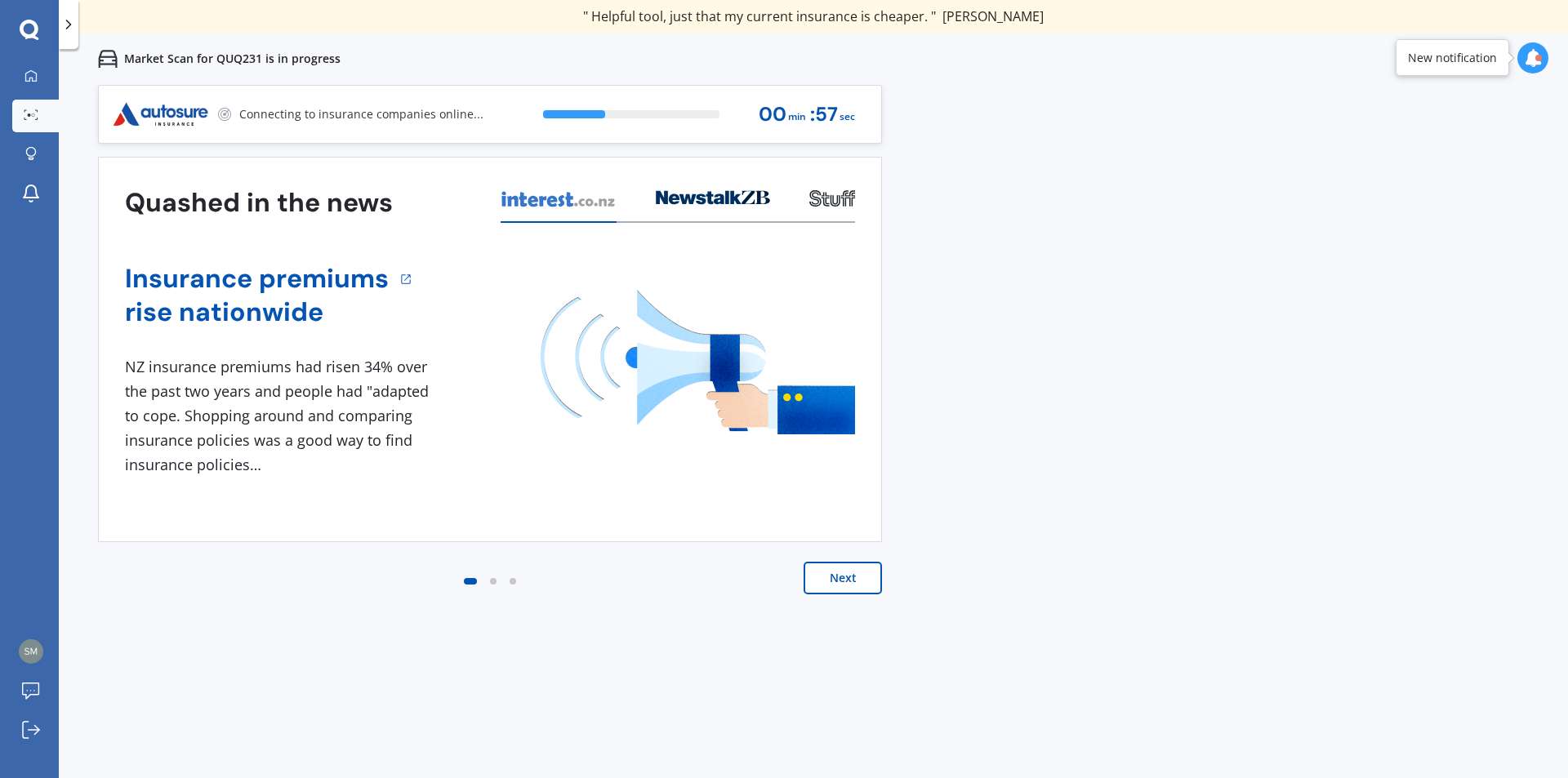
click at [858, 579] on button "Next" at bounding box center [843, 578] width 78 height 33
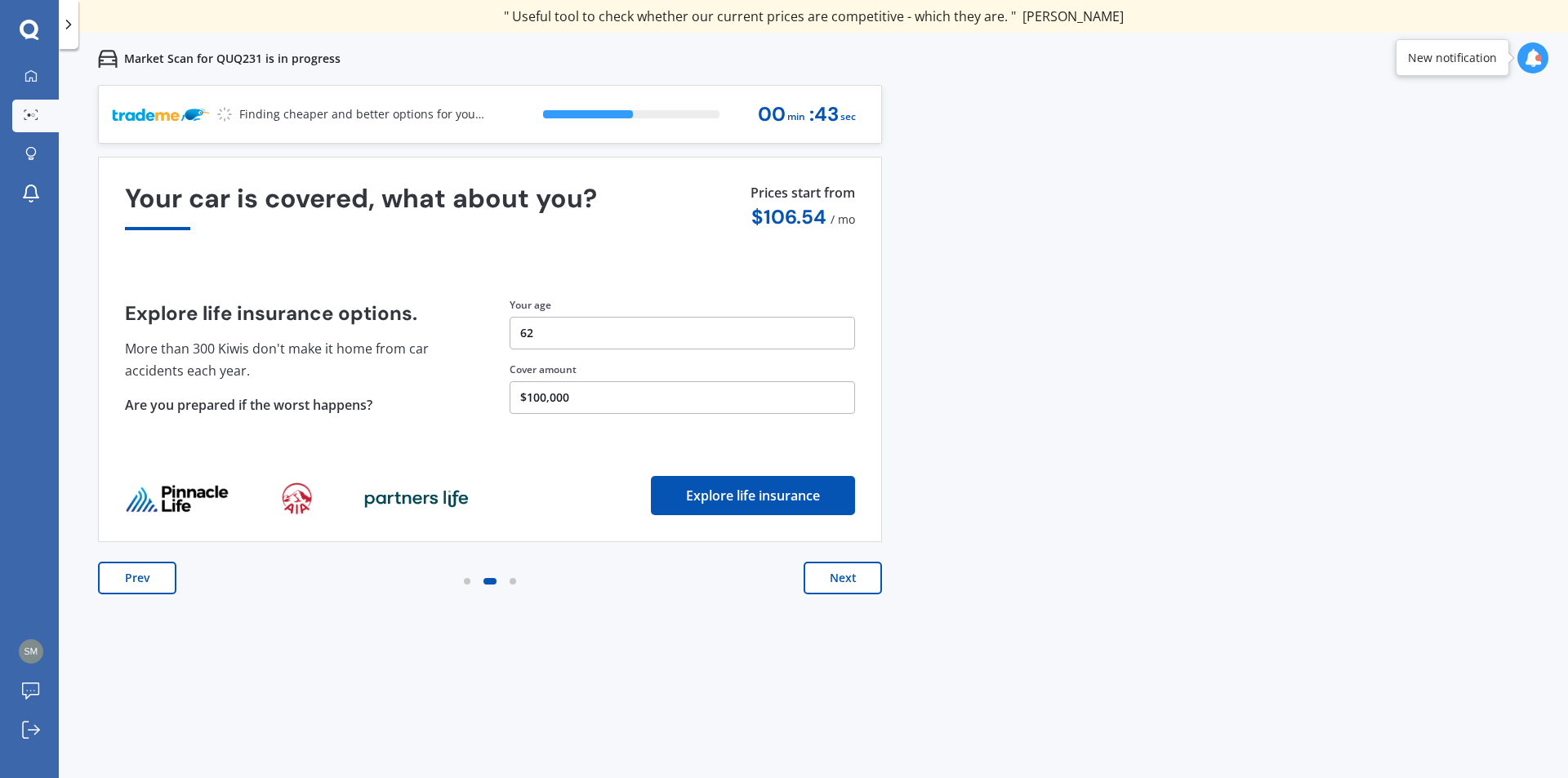
click at [858, 579] on button "Next" at bounding box center [843, 578] width 78 height 33
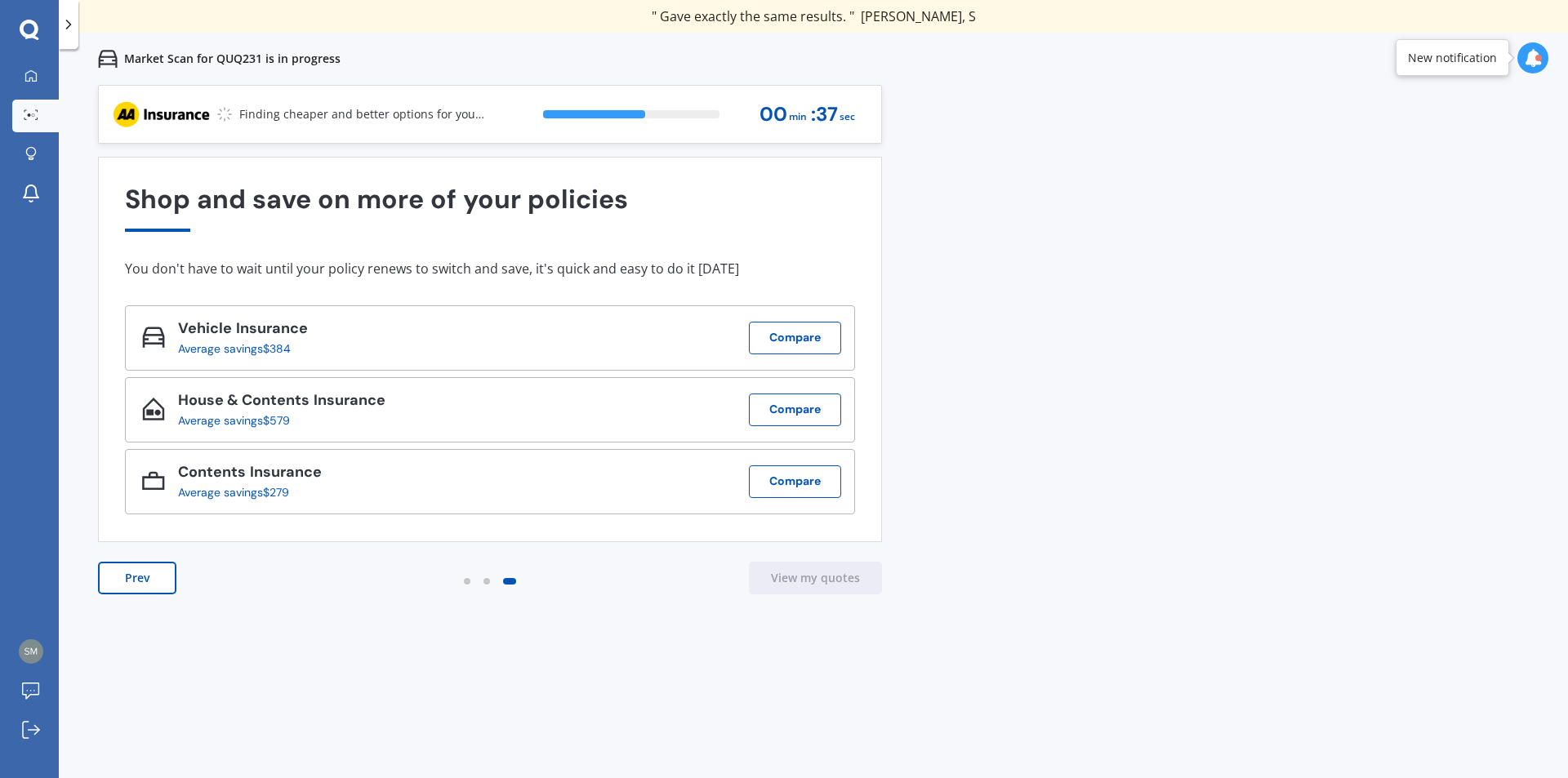
click at [1537, 60] on div at bounding box center [1538, 57] width 6 height 6
click at [1537, 60] on icon at bounding box center [1533, 58] width 18 height 18
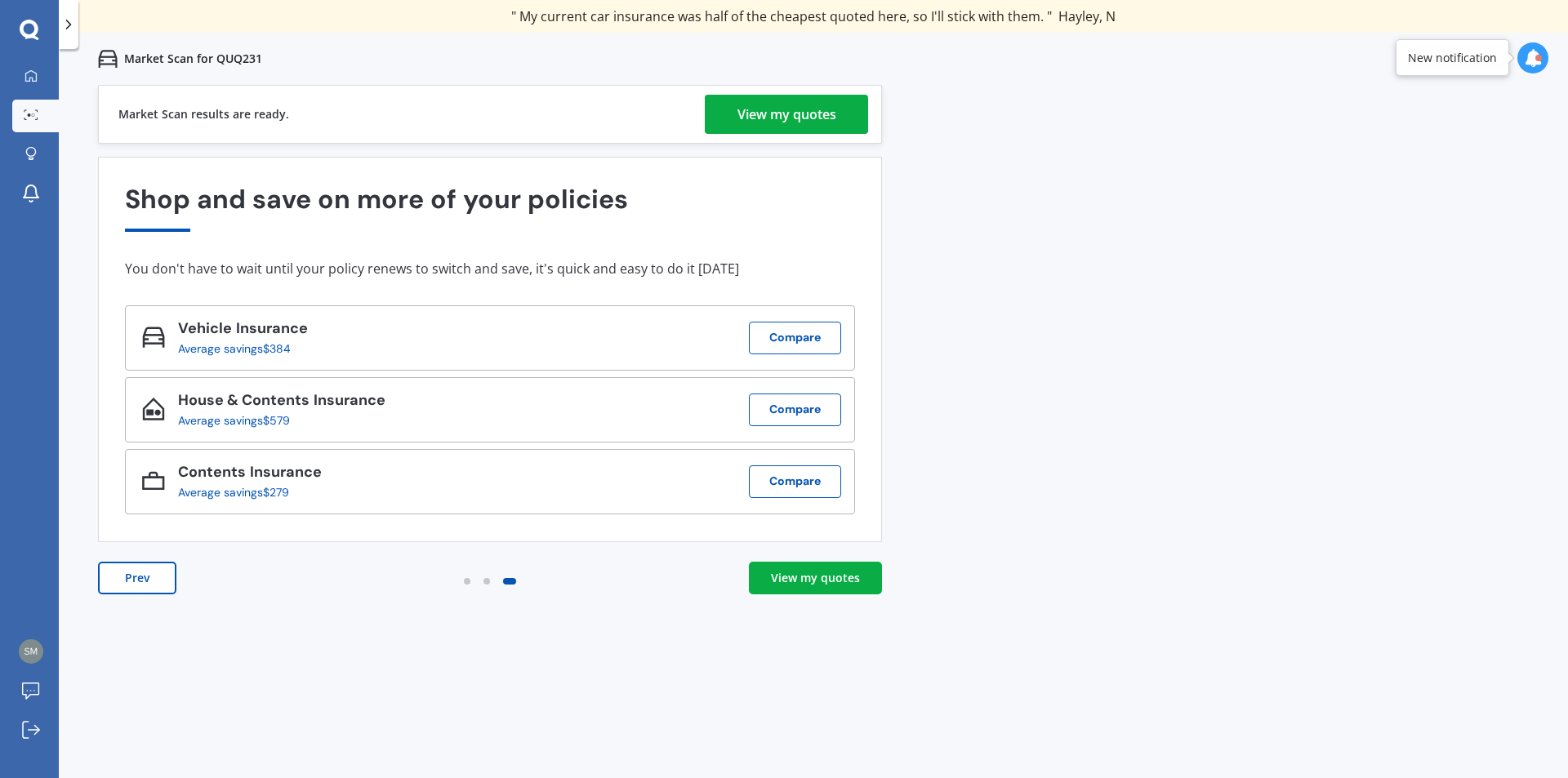
click at [798, 121] on div "View my quotes" at bounding box center [787, 115] width 99 height 39
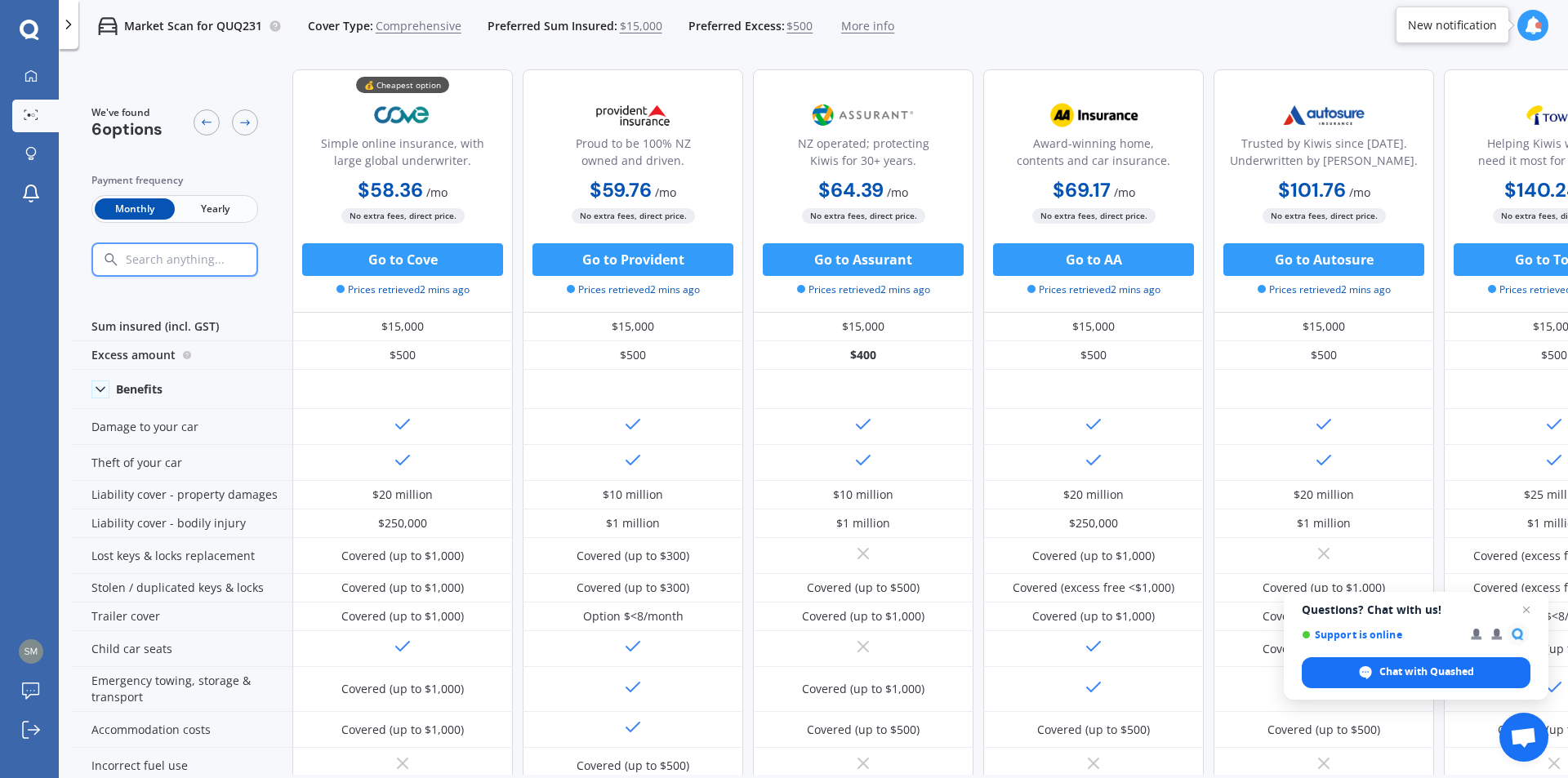
click at [1537, 30] on icon at bounding box center [1533, 26] width 18 height 18
